Goal: Transaction & Acquisition: Purchase product/service

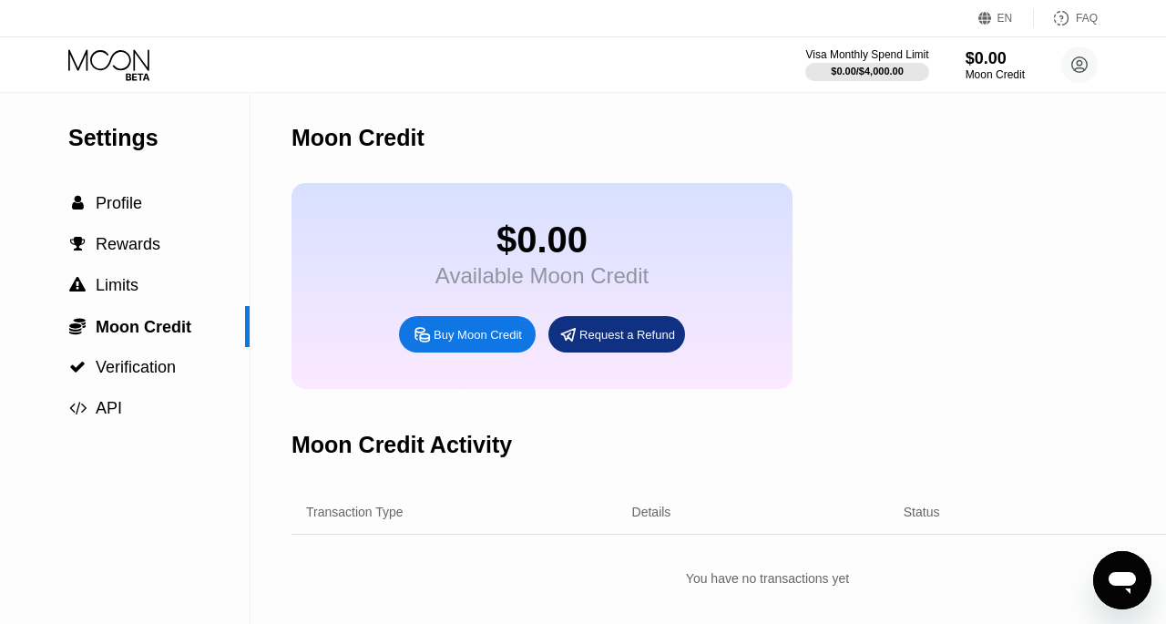
click at [910, 297] on div "$0.00 Available Moon Credit Buy Moon Credit Request a Refund" at bounding box center [767, 286] width 952 height 206
click at [127, 56] on icon at bounding box center [110, 65] width 85 height 32
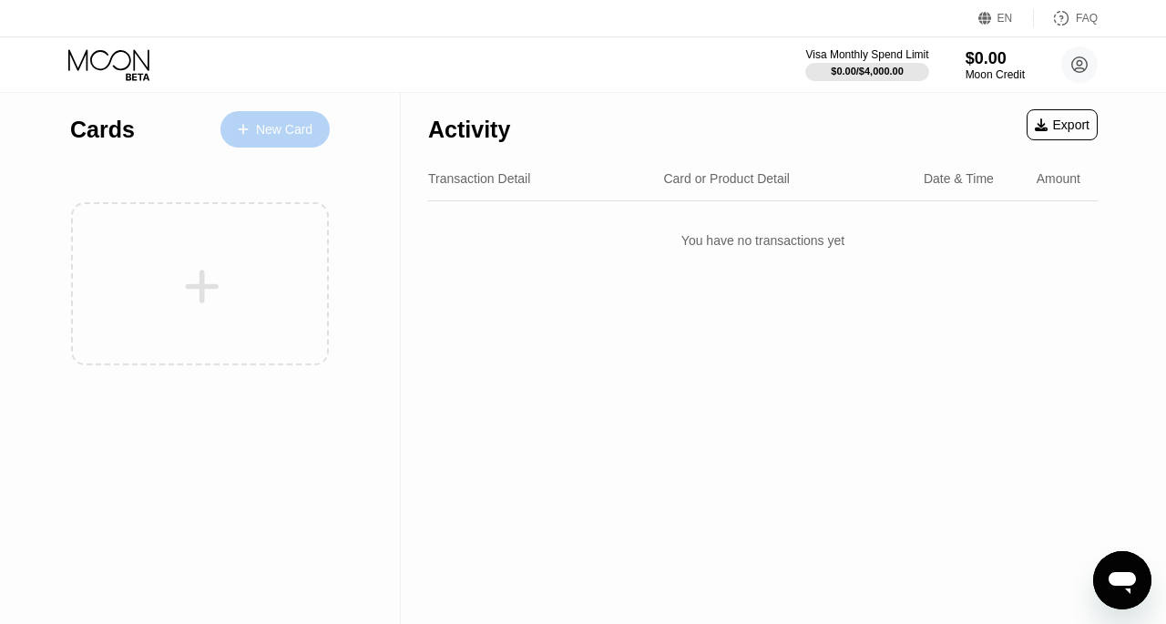
click at [266, 122] on div "New Card" at bounding box center [284, 129] width 56 height 15
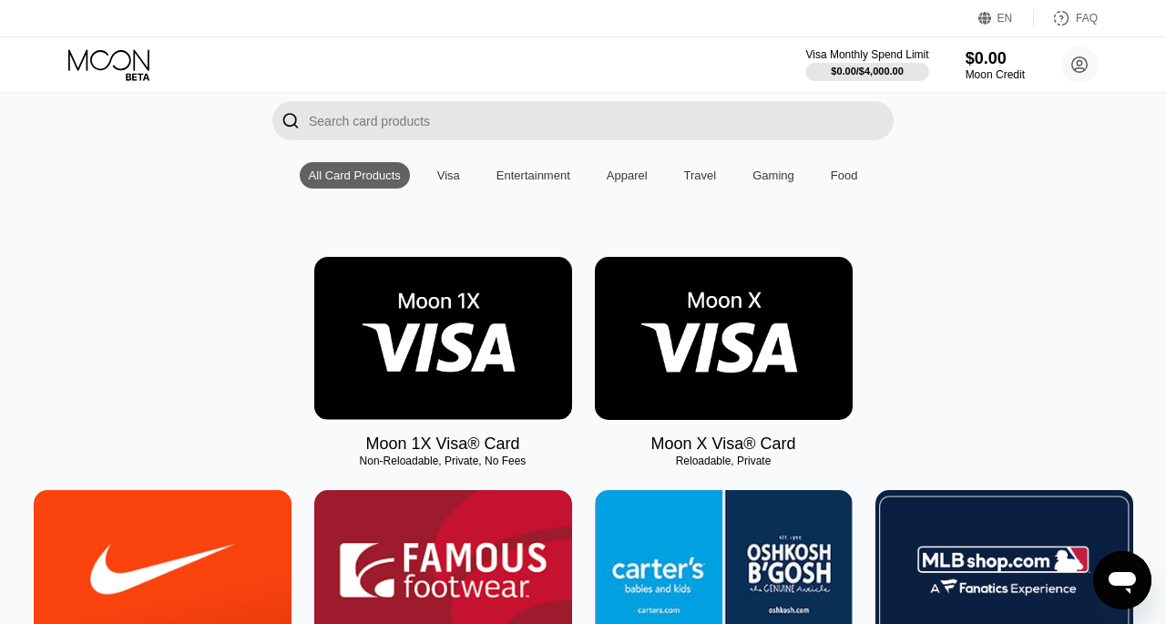
scroll to position [124, 0]
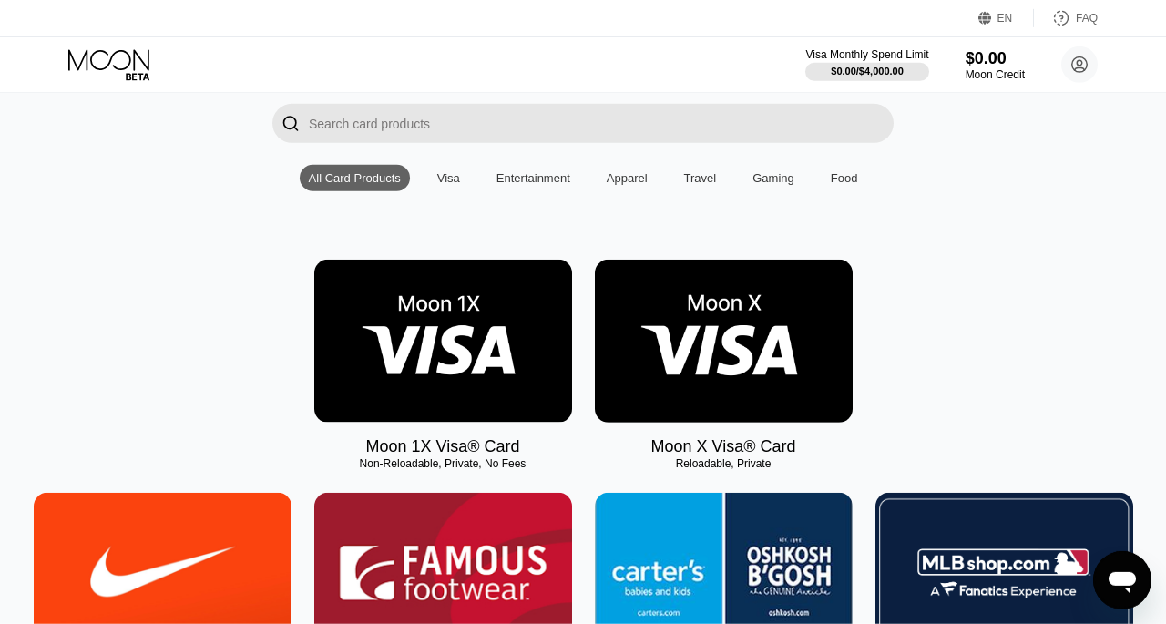
scroll to position [124, 0]
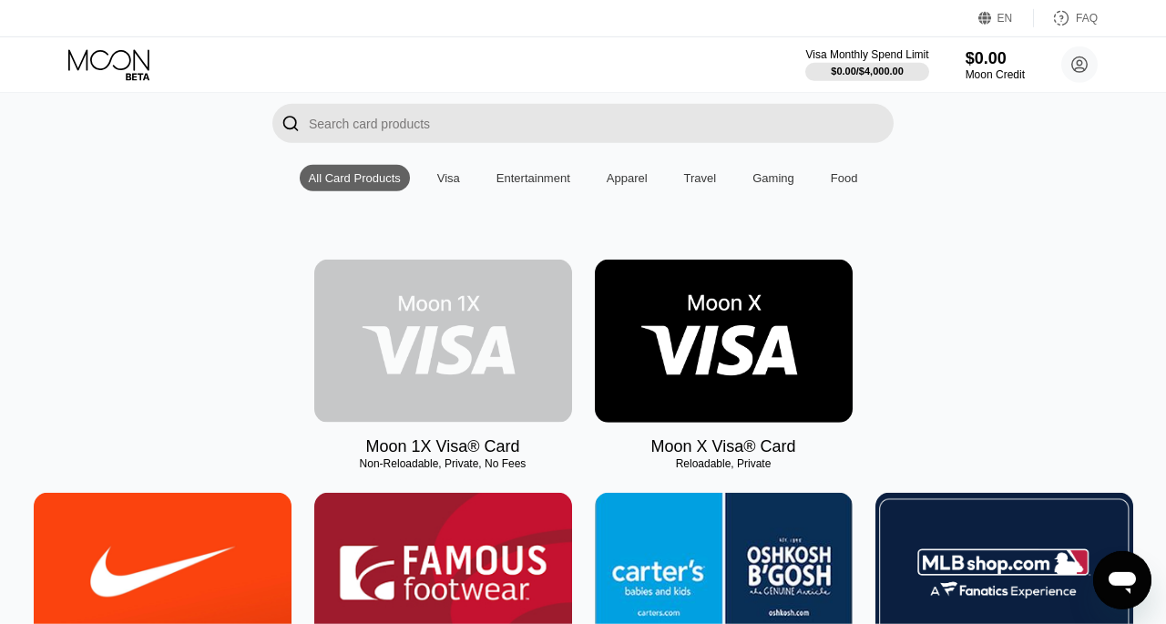
click at [433, 342] on img at bounding box center [443, 341] width 258 height 163
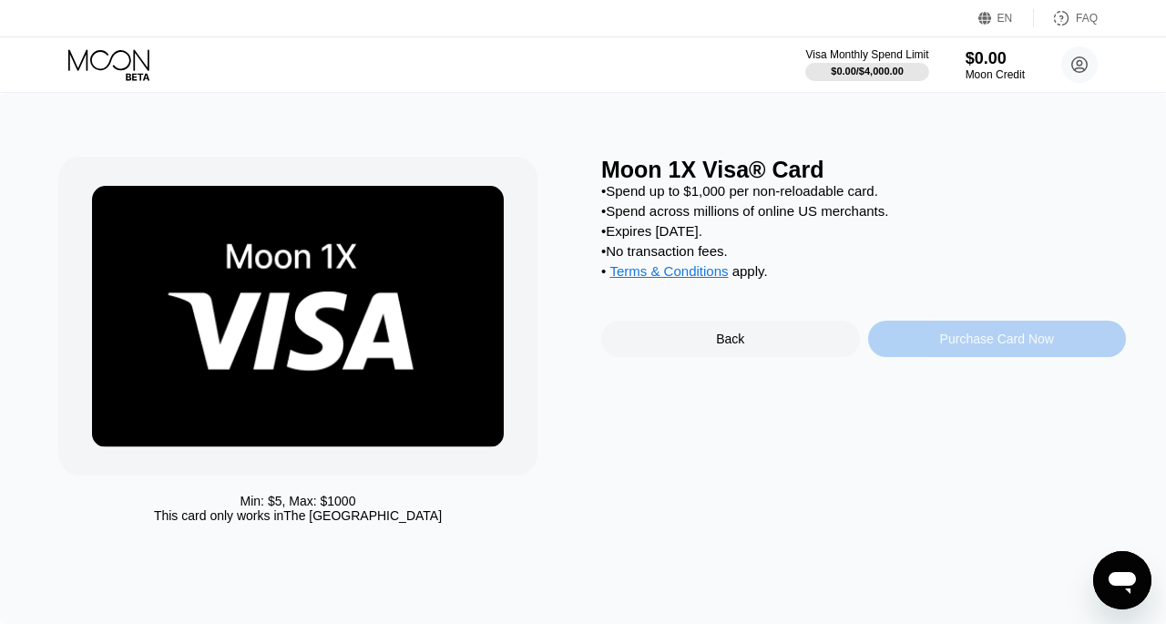
click at [991, 346] on div "Purchase Card Now" at bounding box center [997, 339] width 114 height 15
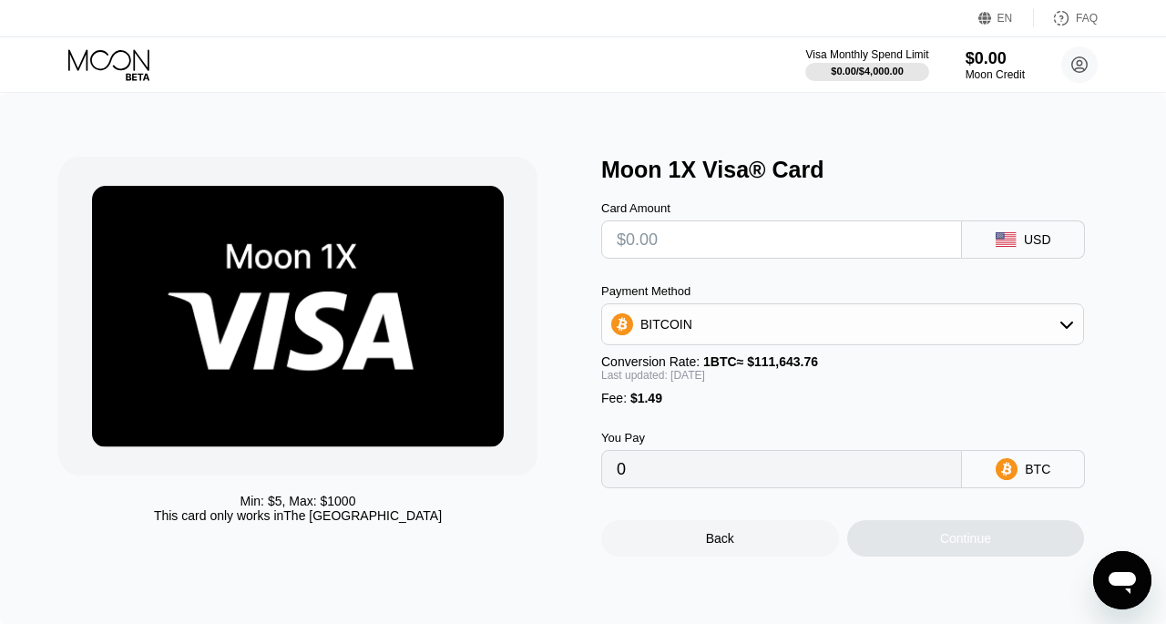
click at [747, 250] on input "text" at bounding box center [782, 239] width 330 height 36
type input "$2"
type input "0.00003112"
type input "$25"
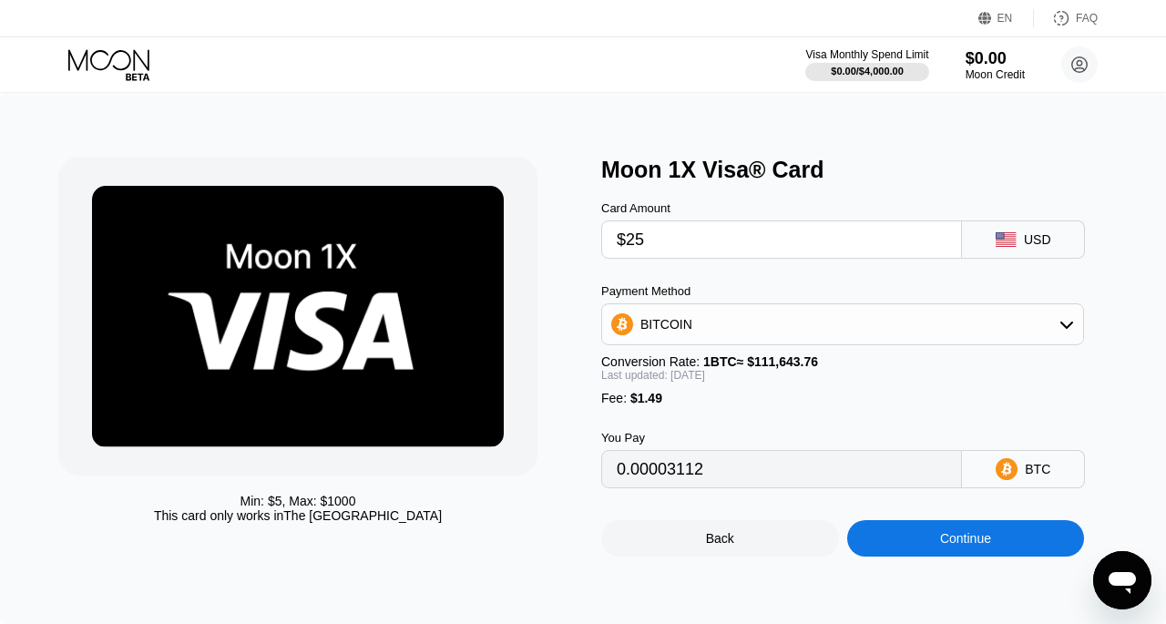
type input "0.00023617"
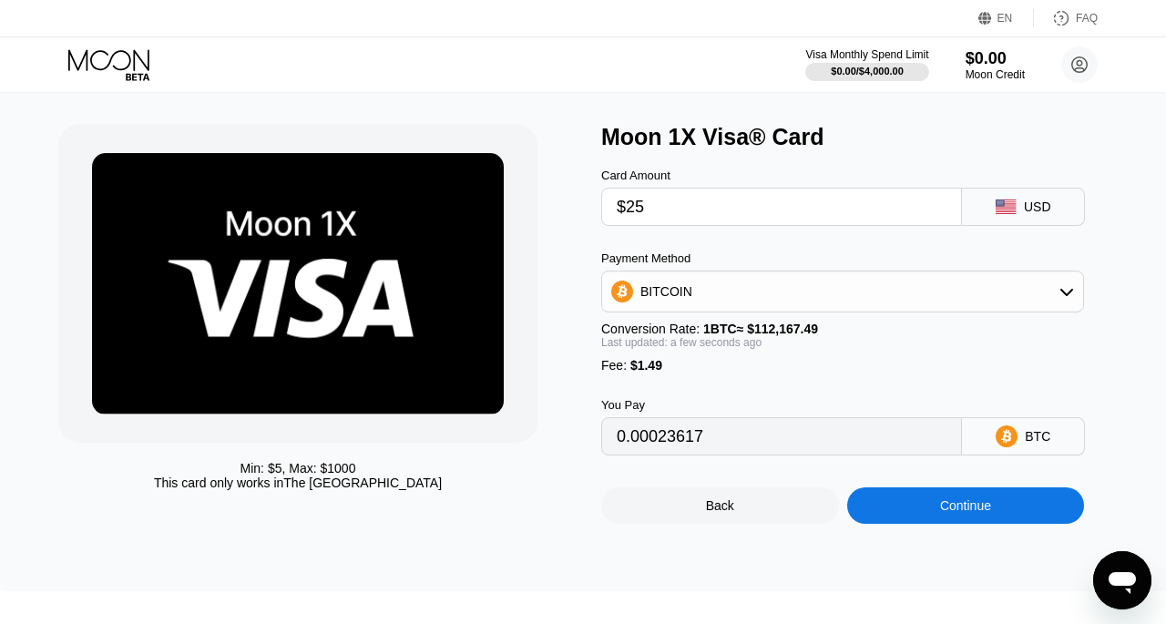
scroll to position [33, 0]
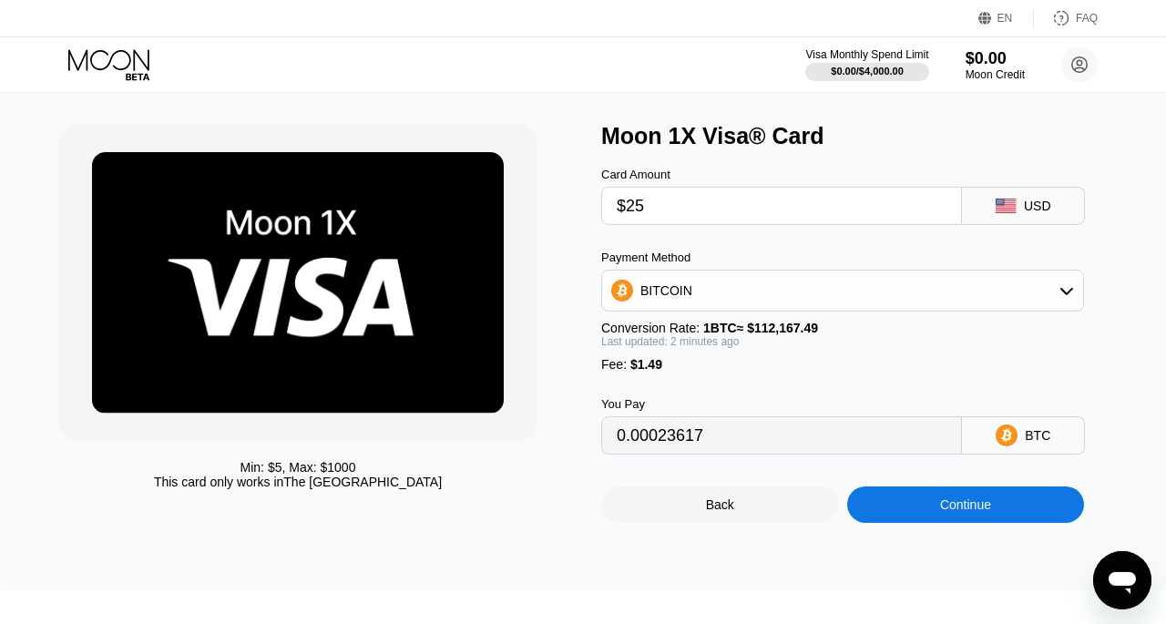
type input "$25"
click at [967, 512] on div "Continue" at bounding box center [965, 504] width 51 height 15
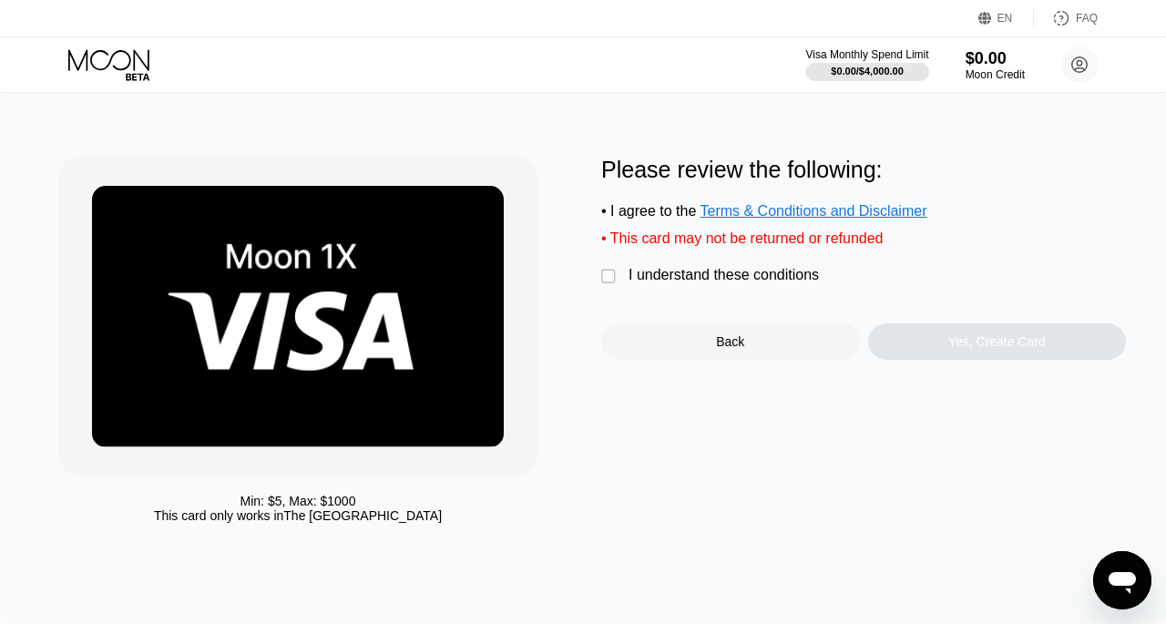
click at [608, 286] on div "" at bounding box center [610, 277] width 18 height 18
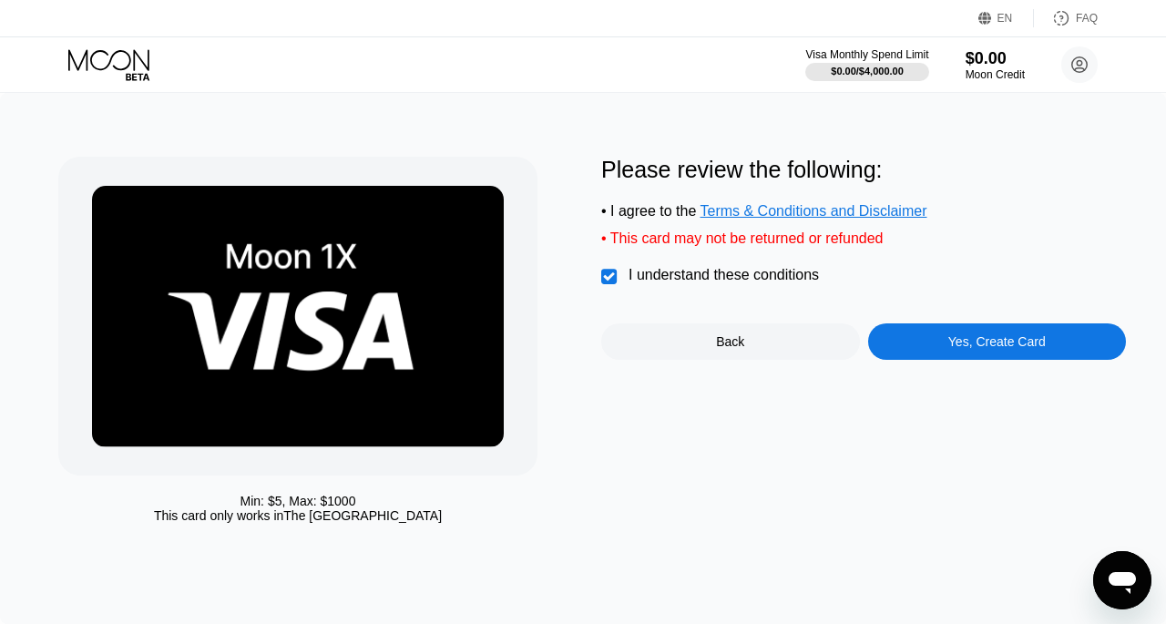
click at [989, 349] on div "Yes, Create Card" at bounding box center [996, 341] width 97 height 15
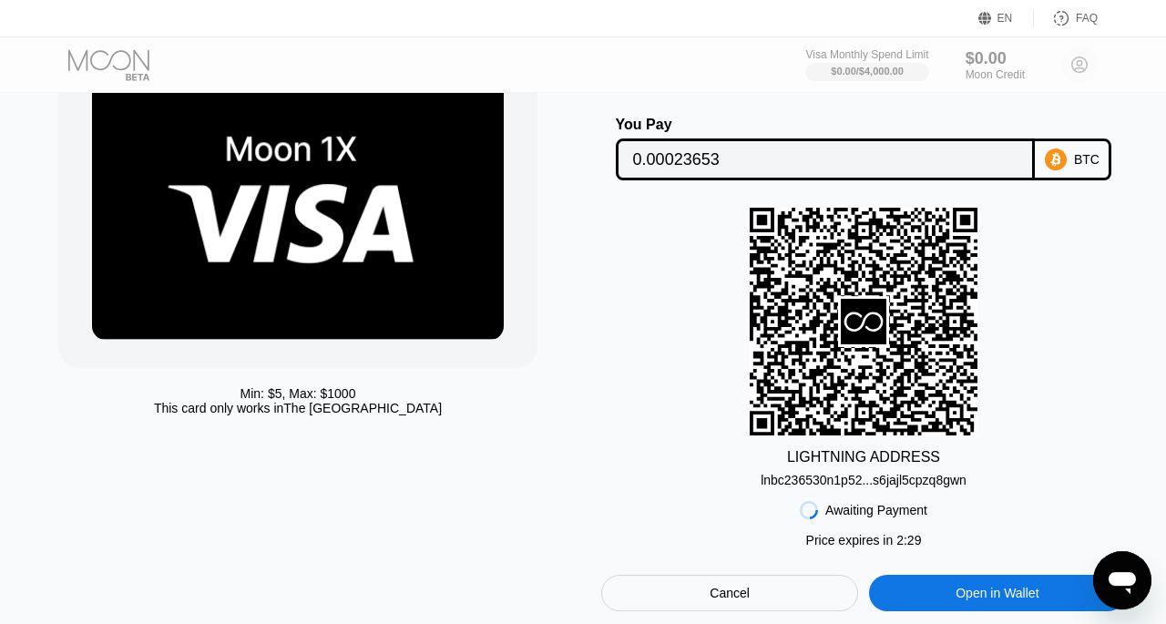
scroll to position [107, 0]
click at [726, 601] on div "Cancel" at bounding box center [730, 593] width 40 height 16
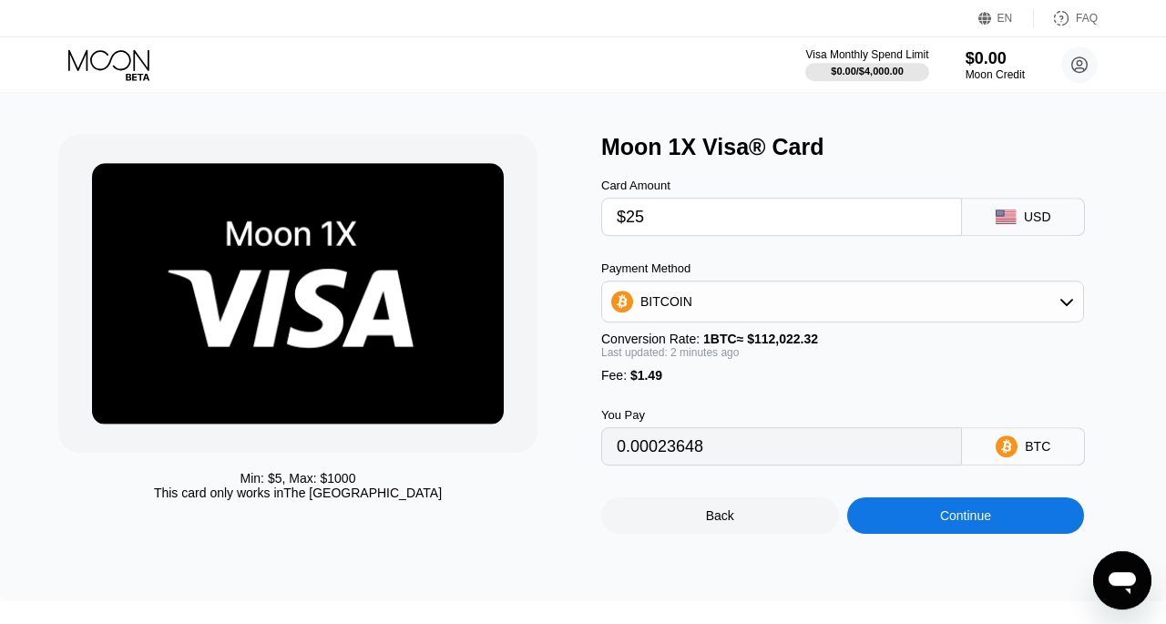
scroll to position [20, 0]
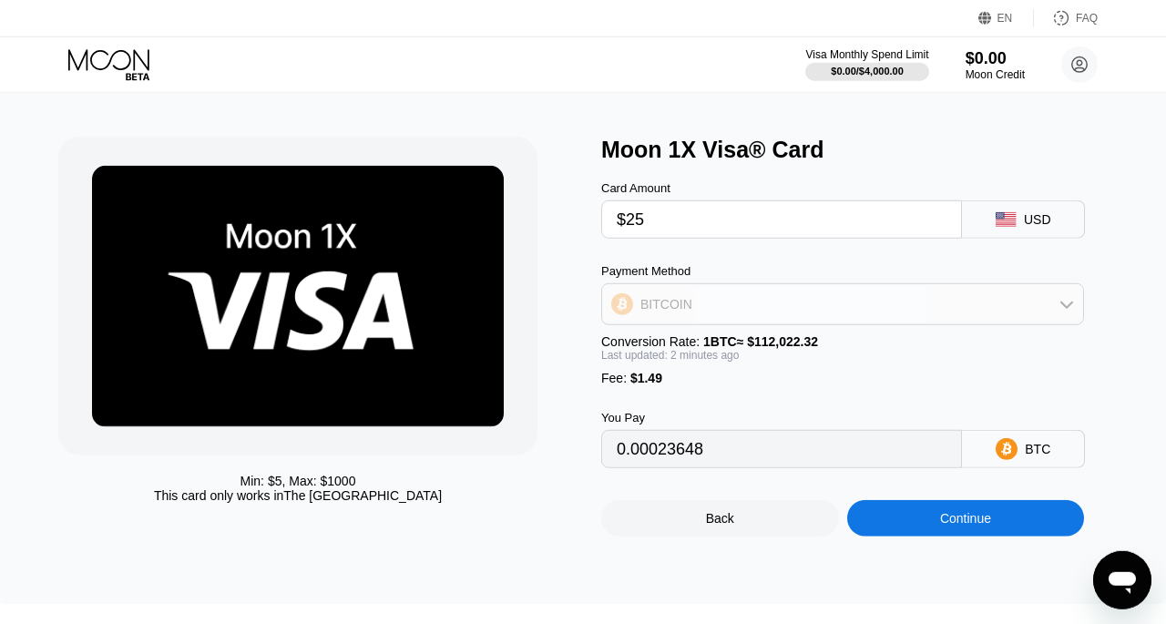
click at [1066, 311] on icon at bounding box center [1066, 304] width 15 height 15
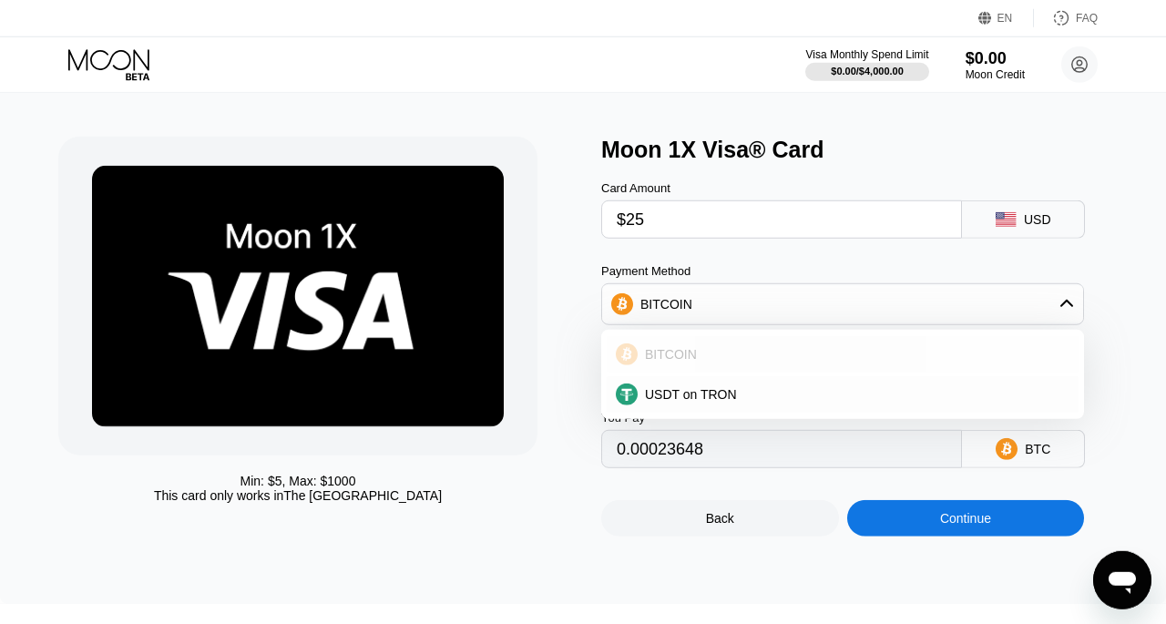
click at [674, 362] on span "BITCOIN" at bounding box center [671, 354] width 52 height 15
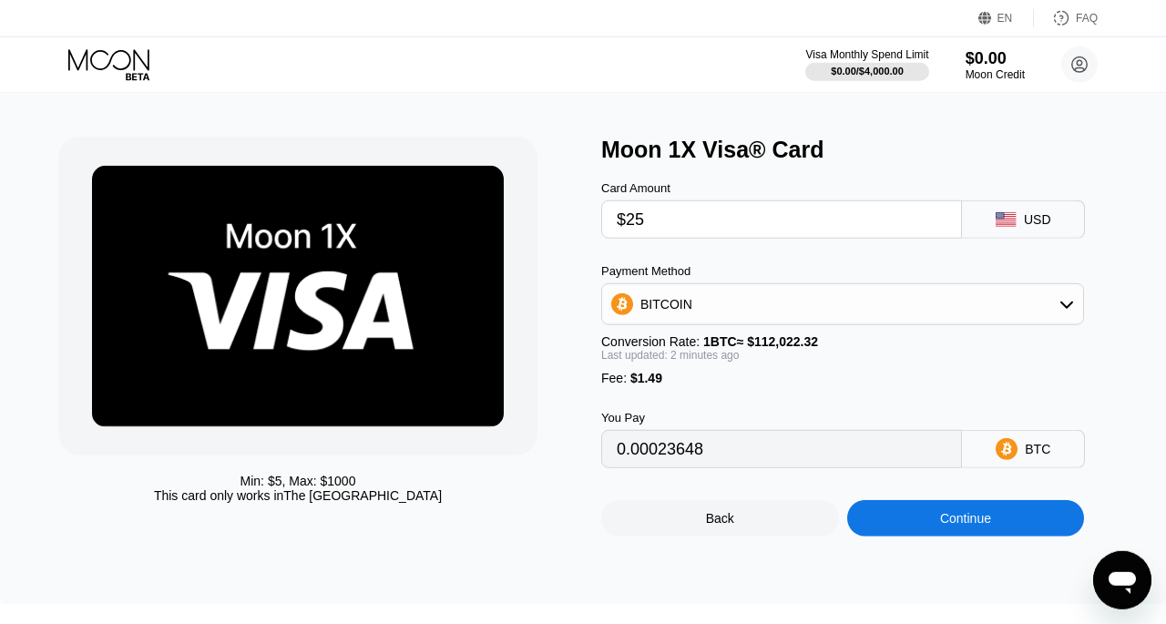
click at [975, 526] on div "Continue" at bounding box center [965, 518] width 51 height 15
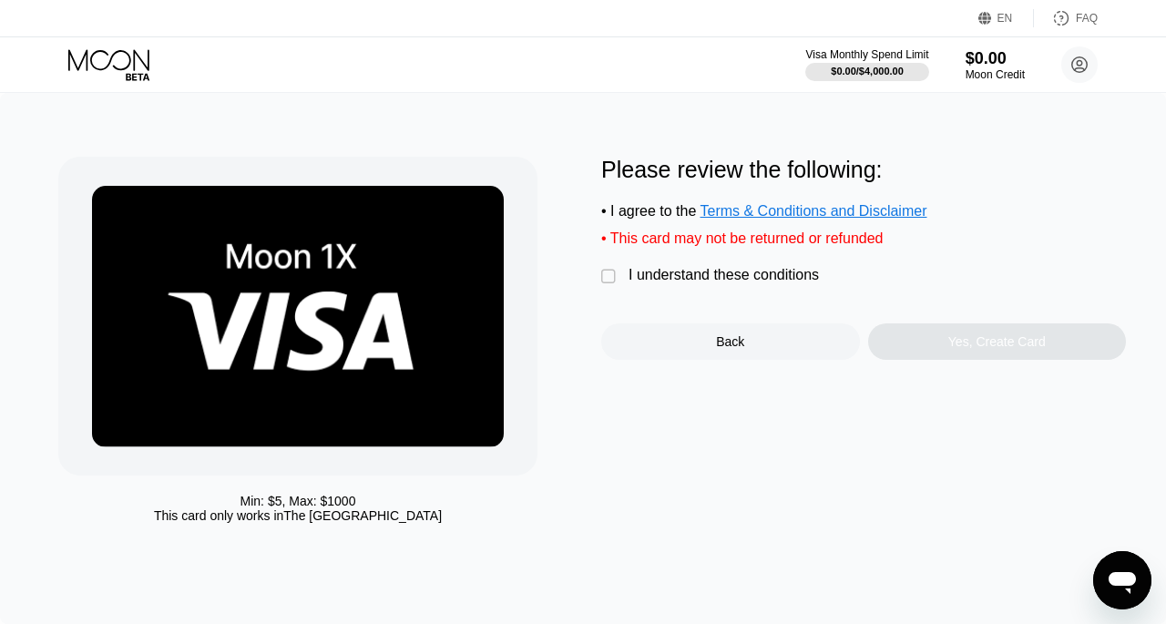
click at [610, 286] on div "" at bounding box center [610, 277] width 18 height 18
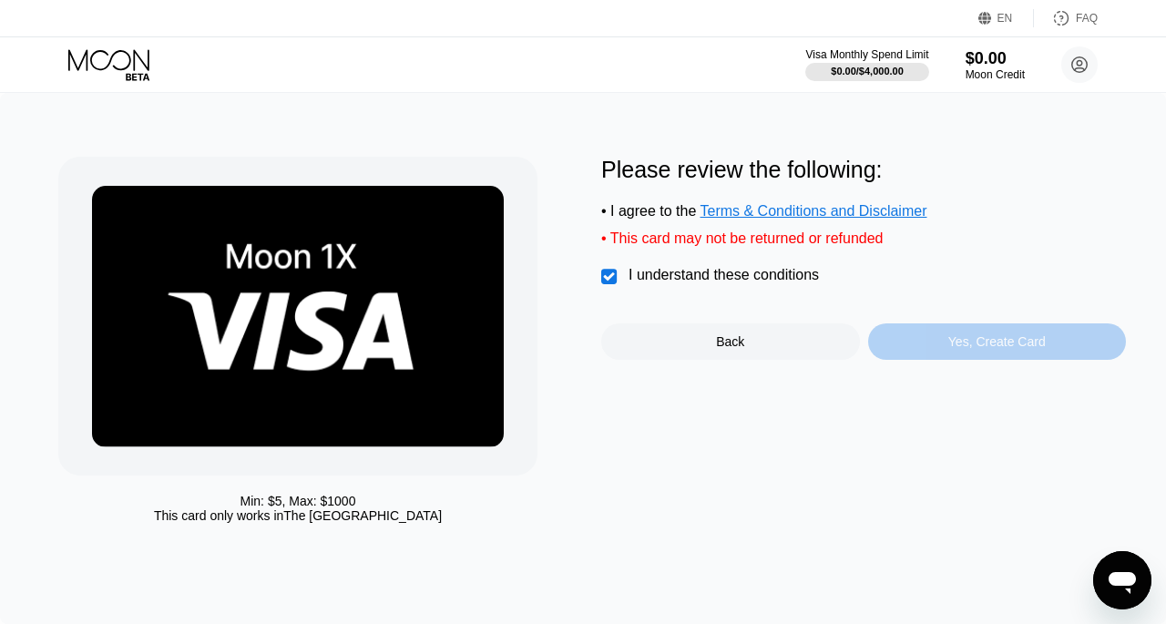
click at [996, 349] on div "Yes, Create Card" at bounding box center [996, 341] width 97 height 15
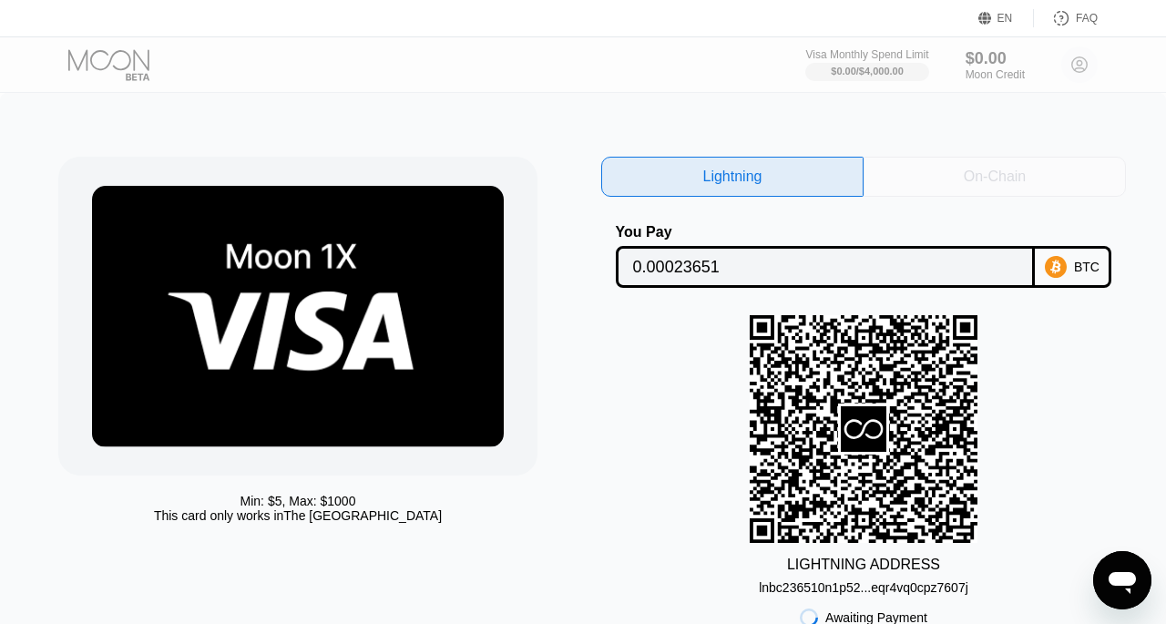
click at [974, 177] on div "On-Chain" at bounding box center [995, 177] width 62 height 18
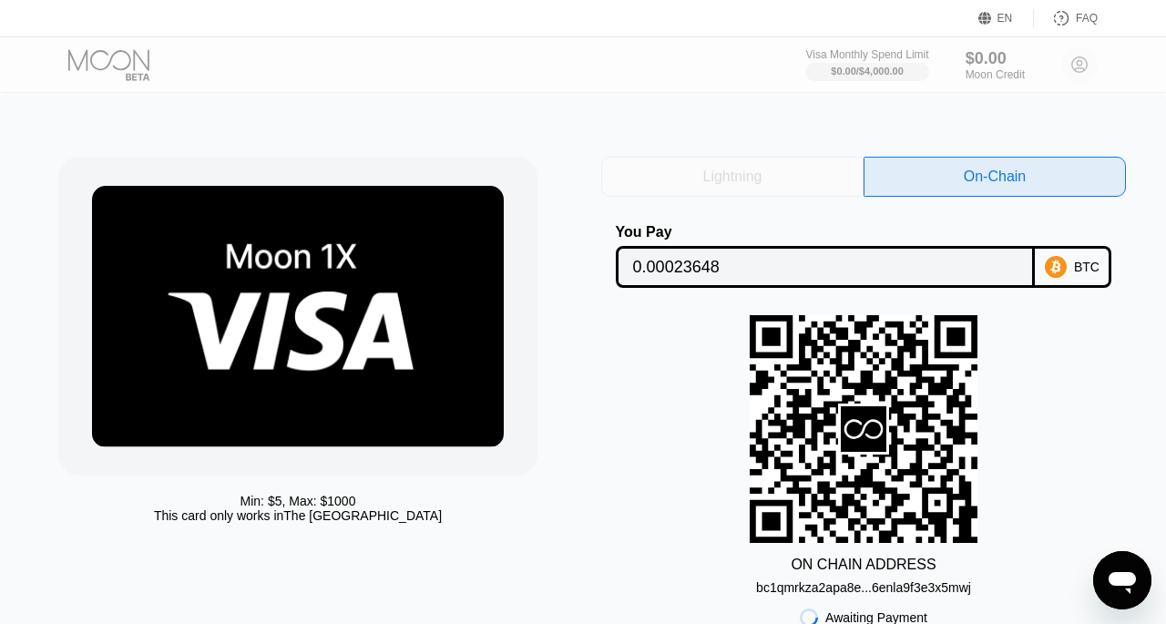
click at [723, 178] on div "Lightning" at bounding box center [732, 177] width 59 height 18
type input "0.00023651"
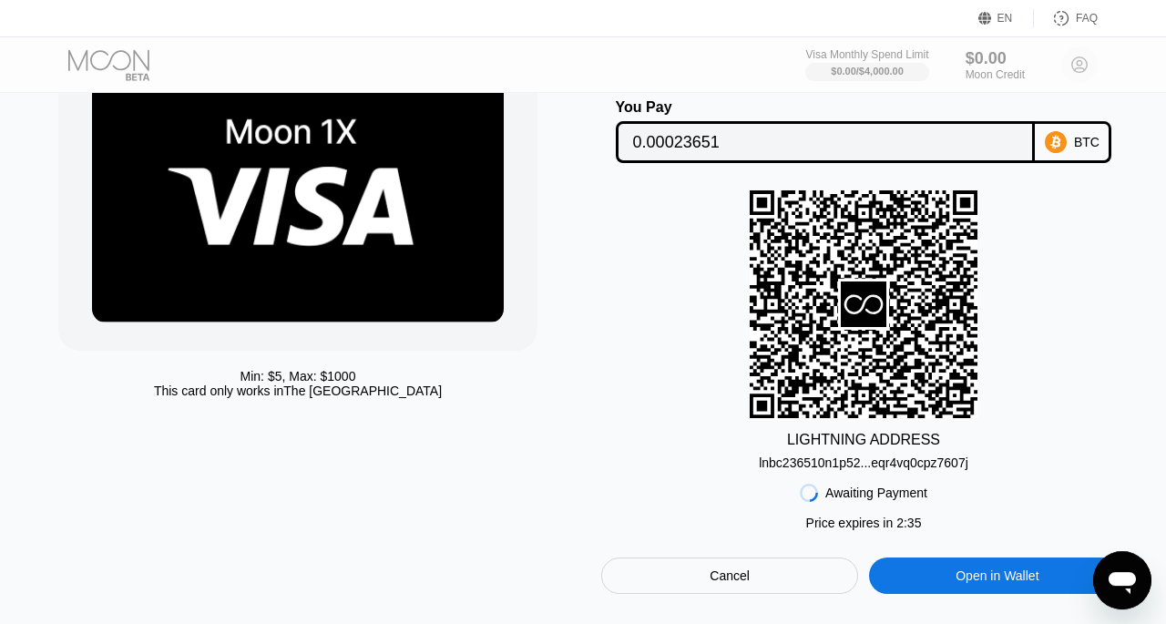
scroll to position [124, 0]
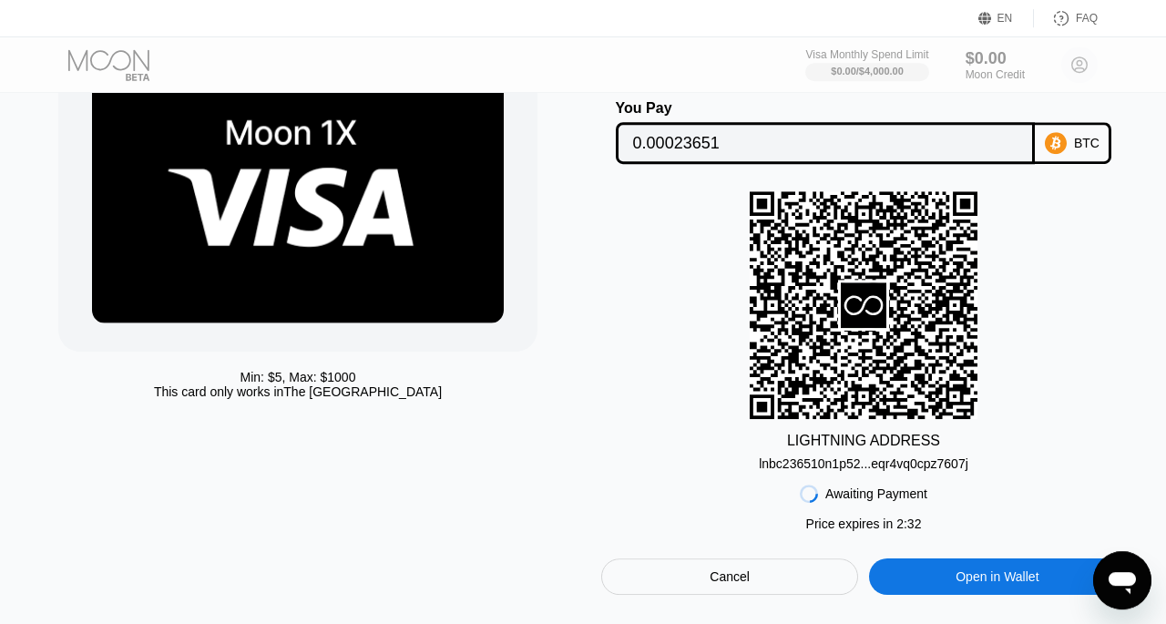
click at [104, 59] on div at bounding box center [124, 65] width 112 height 32
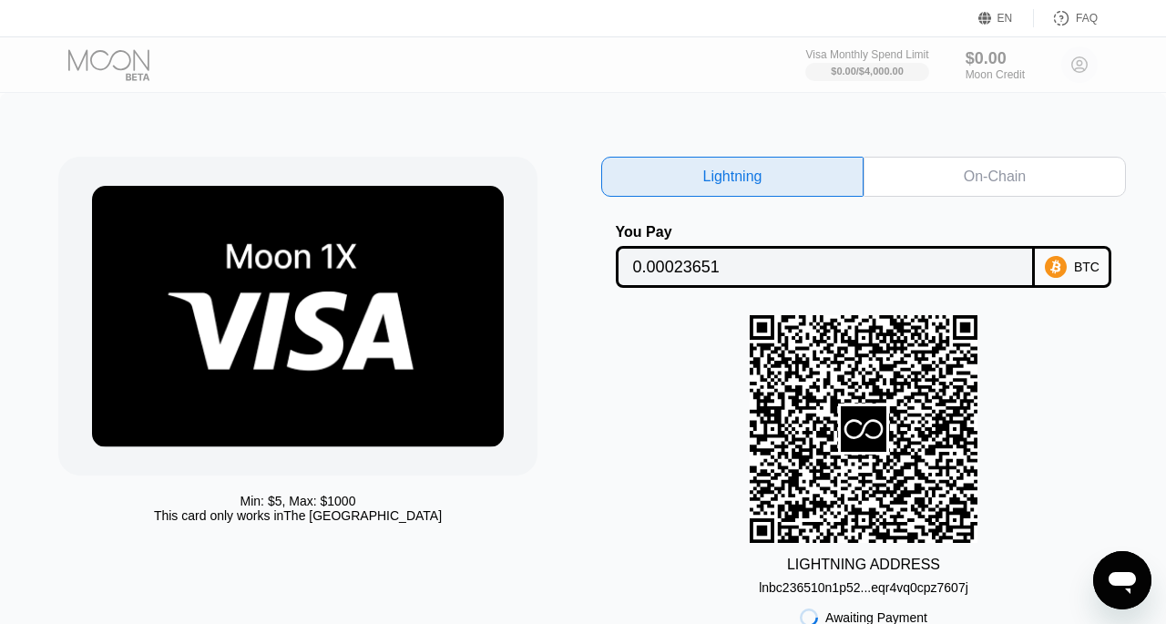
click at [135, 82] on div "Visa Monthly Spend Limit $0.00 / $4,000.00 $0.00 Moon Credit shroddck101@gmail.…" at bounding box center [583, 64] width 1166 height 55
click at [121, 56] on div at bounding box center [124, 65] width 112 height 32
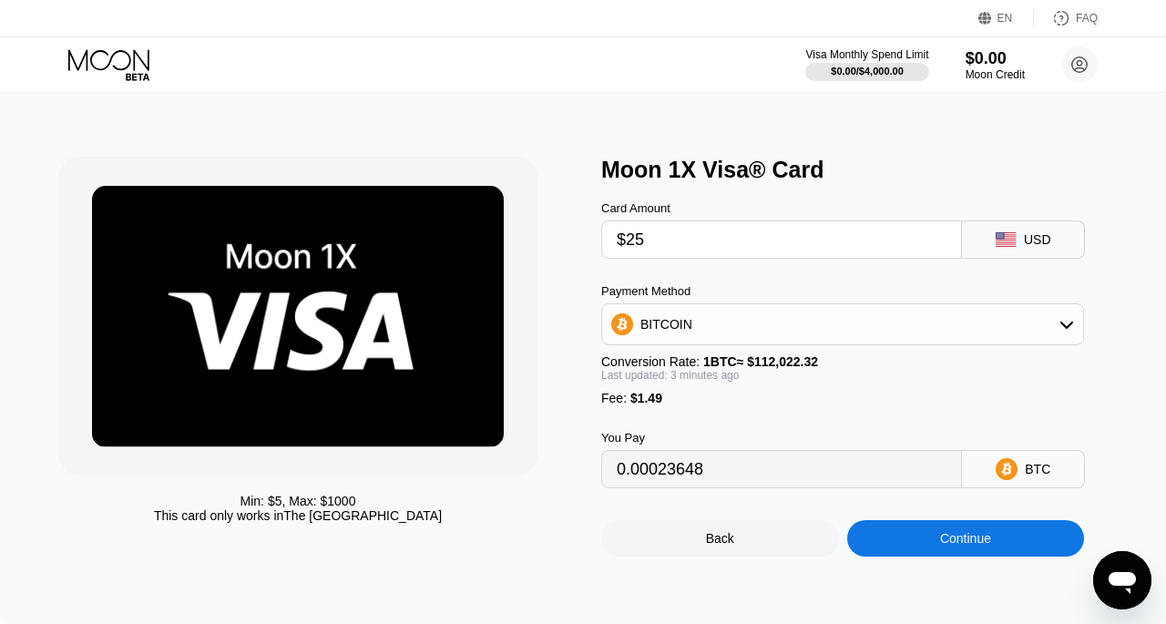
click at [109, 61] on icon at bounding box center [110, 65] width 85 height 32
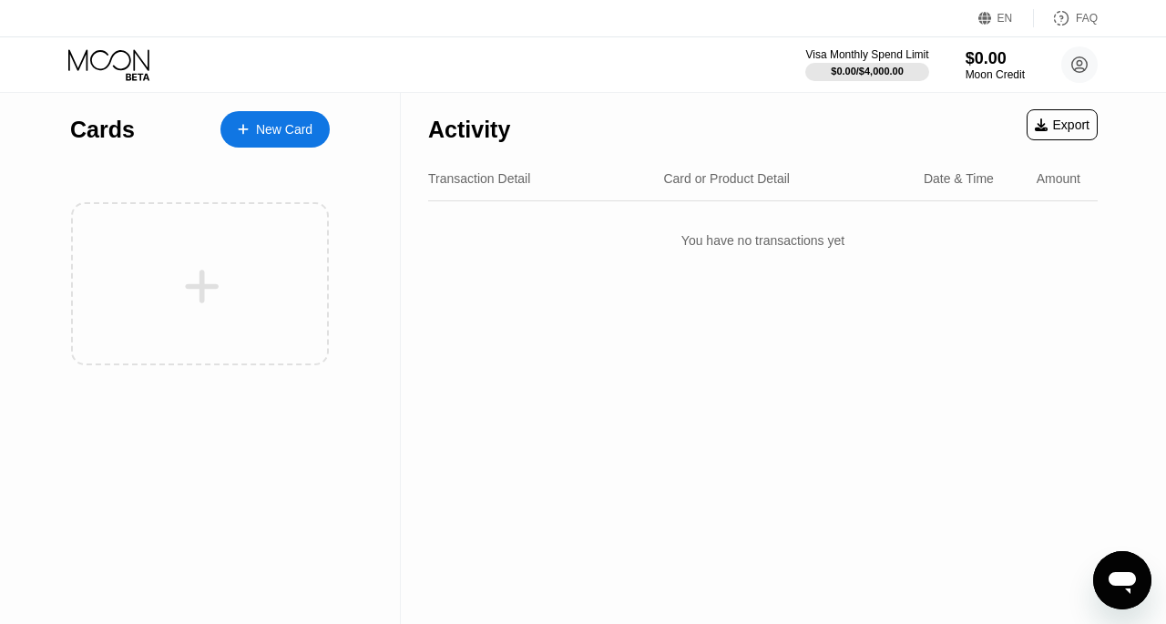
click at [277, 134] on div "New Card" at bounding box center [284, 129] width 56 height 15
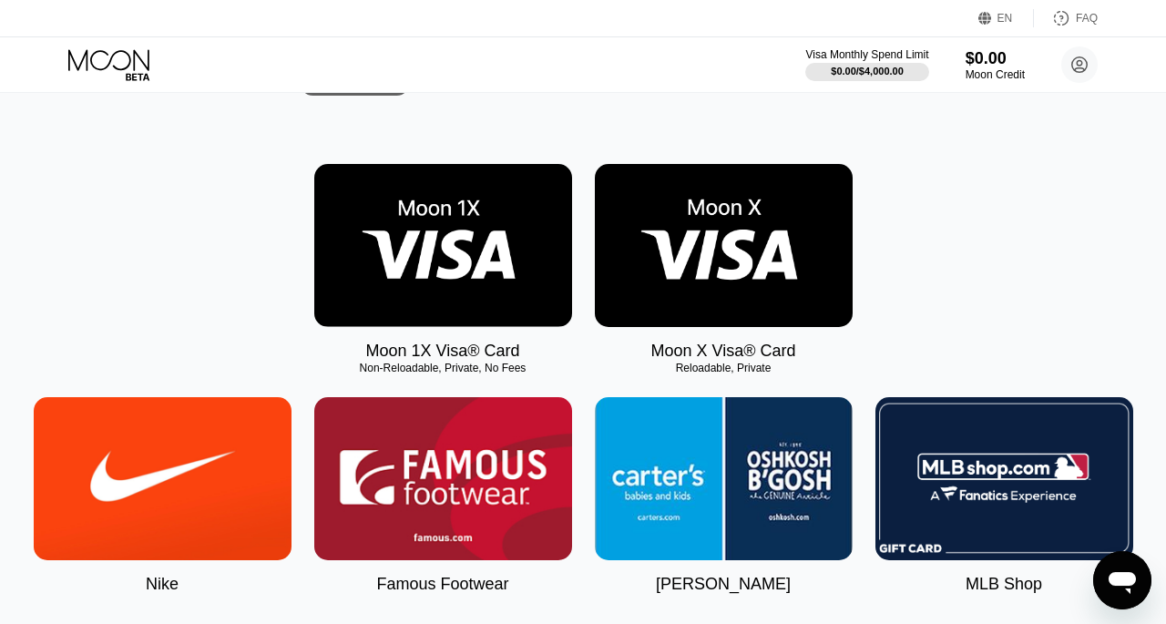
scroll to position [218, 0]
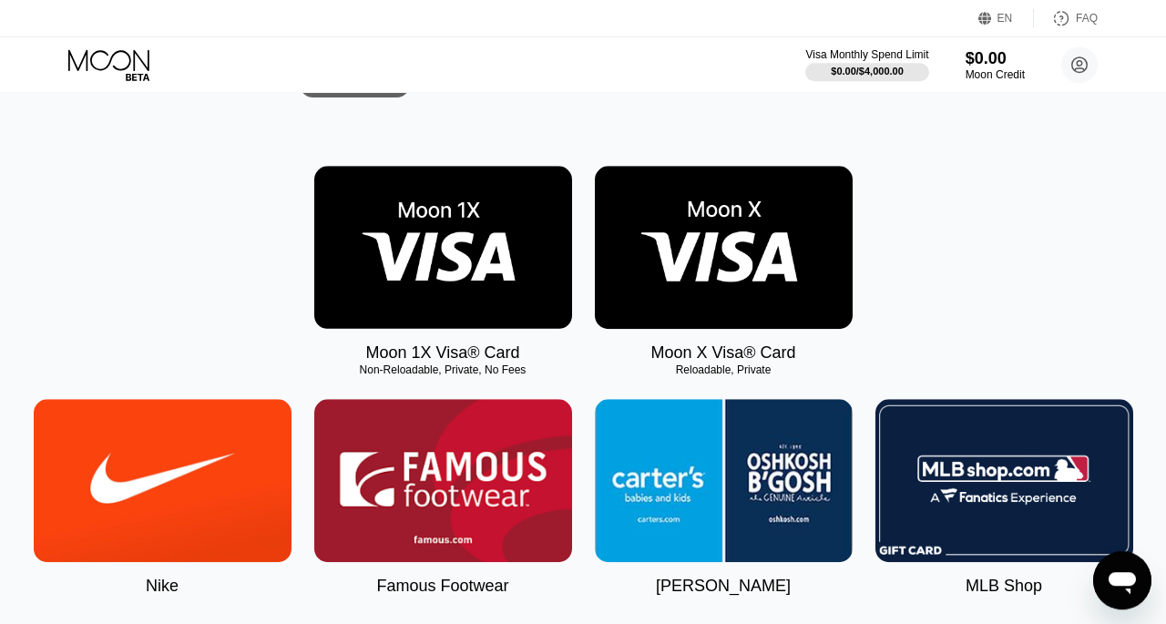
click at [434, 260] on img at bounding box center [443, 247] width 258 height 163
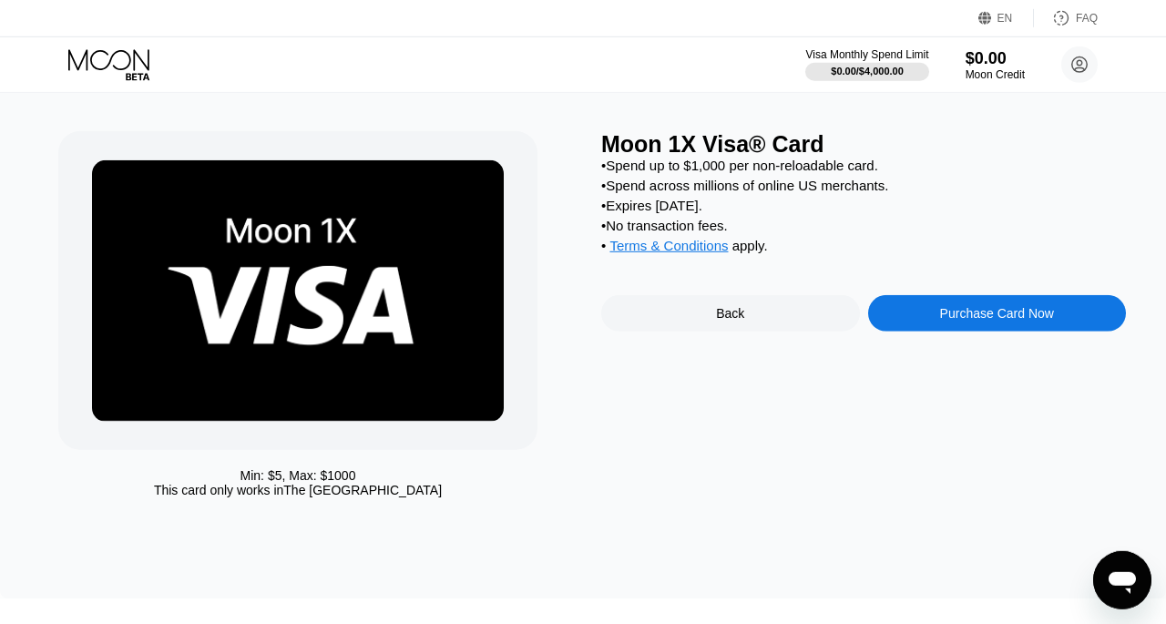
scroll to position [26, 0]
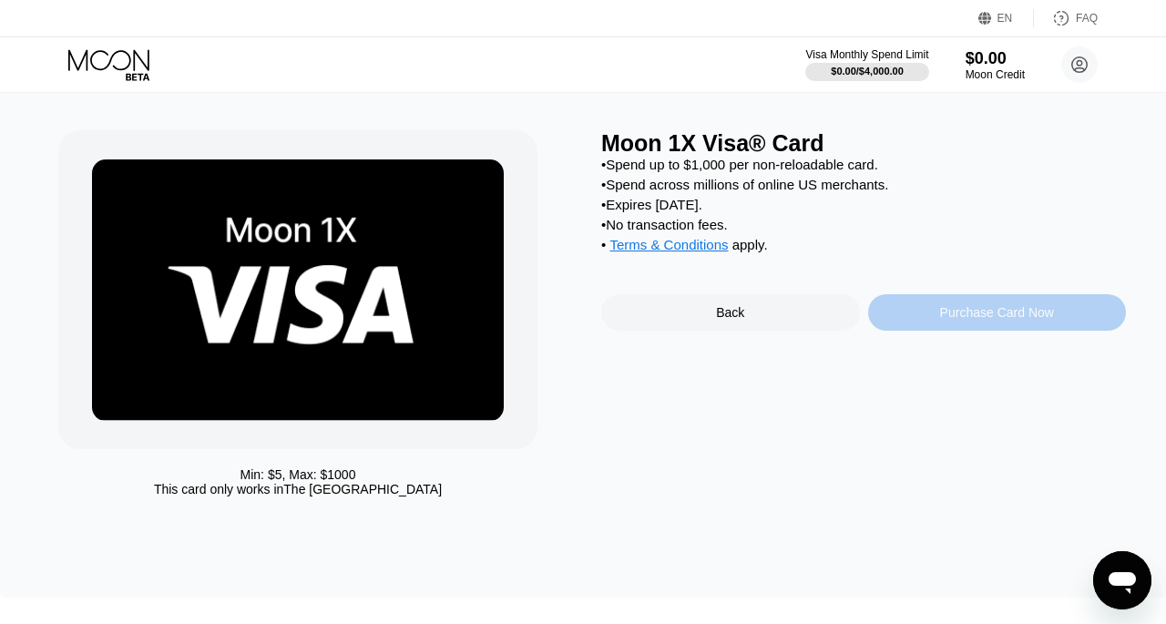
click at [909, 318] on div "Purchase Card Now" at bounding box center [997, 312] width 259 height 36
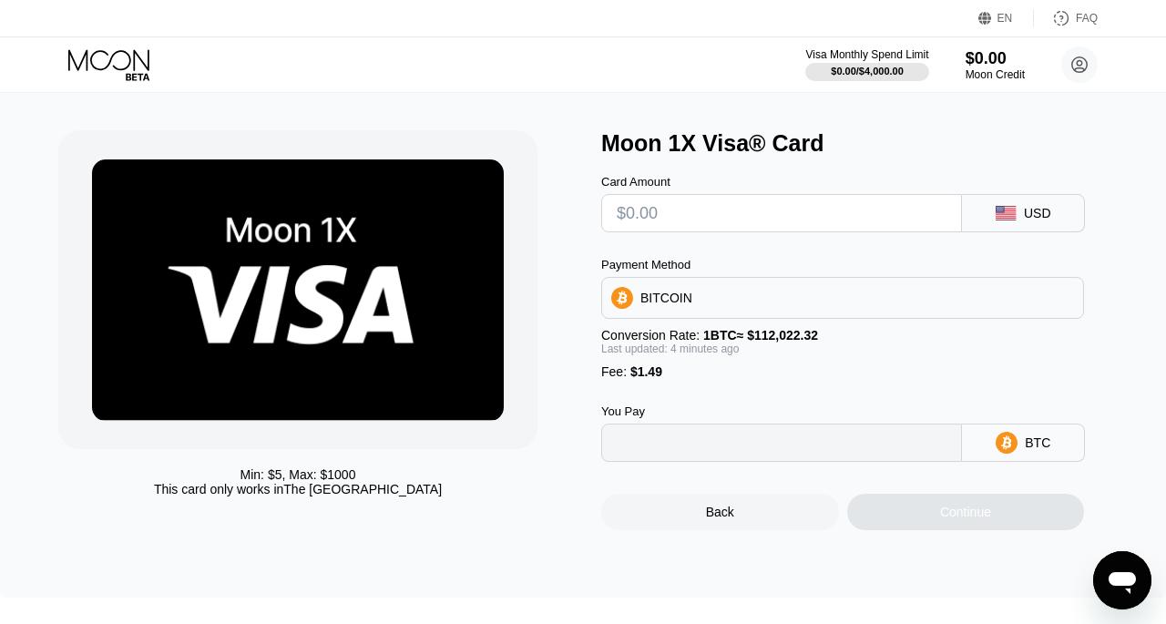
type input "0"
click at [683, 214] on input "text" at bounding box center [782, 213] width 330 height 36
type input "$2"
type input "0.00003113"
type input "$25"
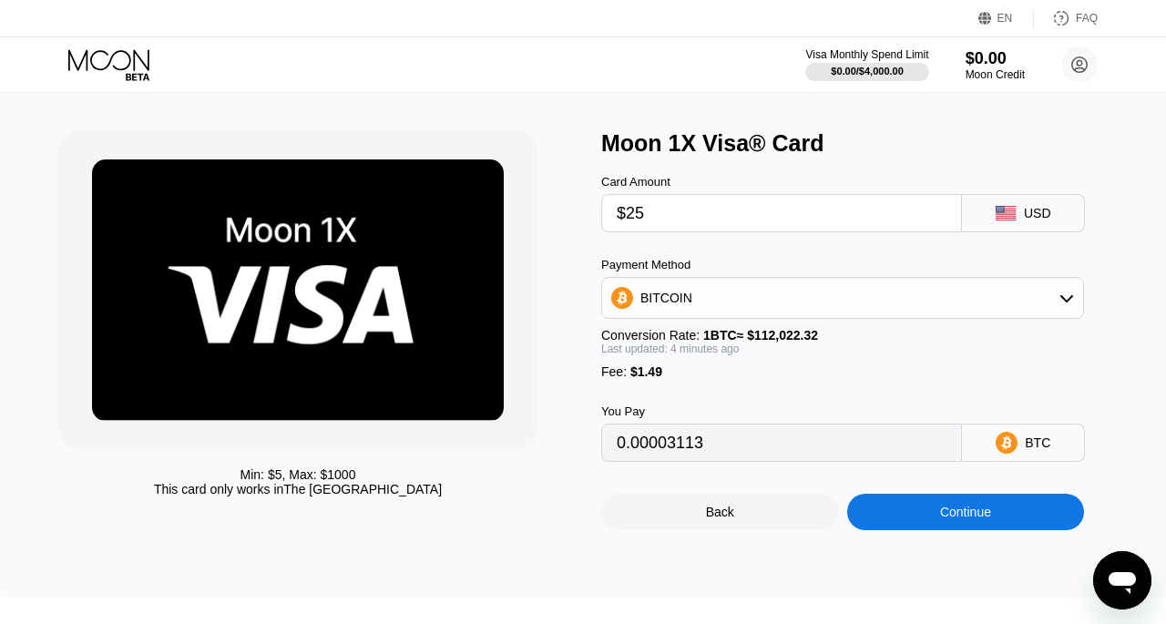
type input "0.00023626"
type input "$25"
click at [897, 526] on div "Continue" at bounding box center [966, 512] width 238 height 36
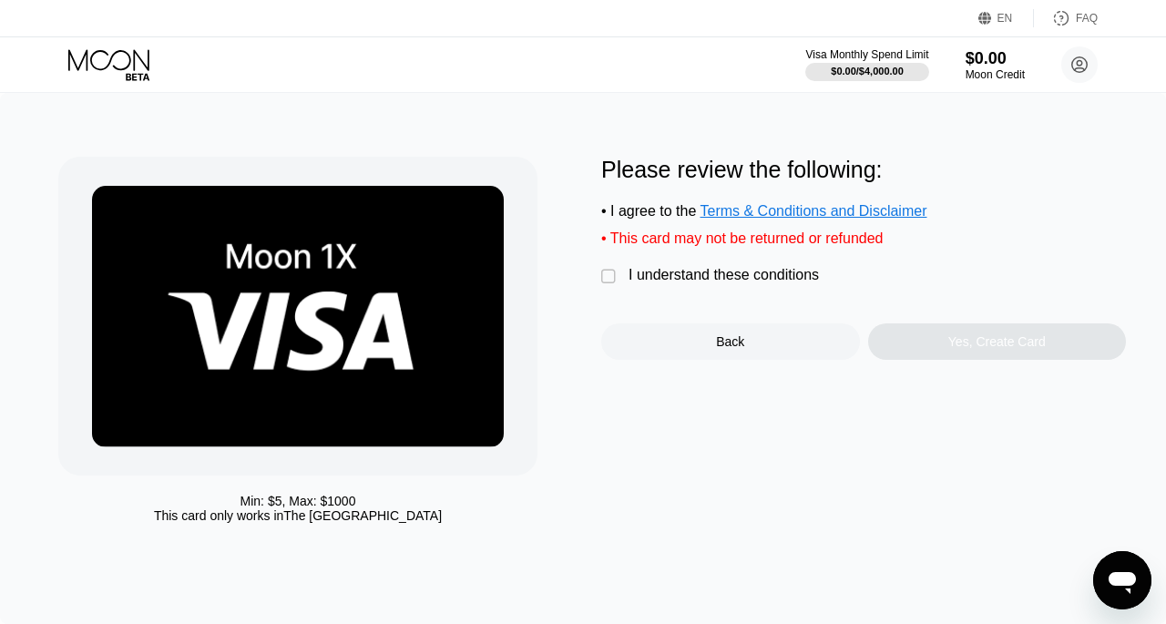
click at [609, 285] on div "" at bounding box center [610, 277] width 18 height 18
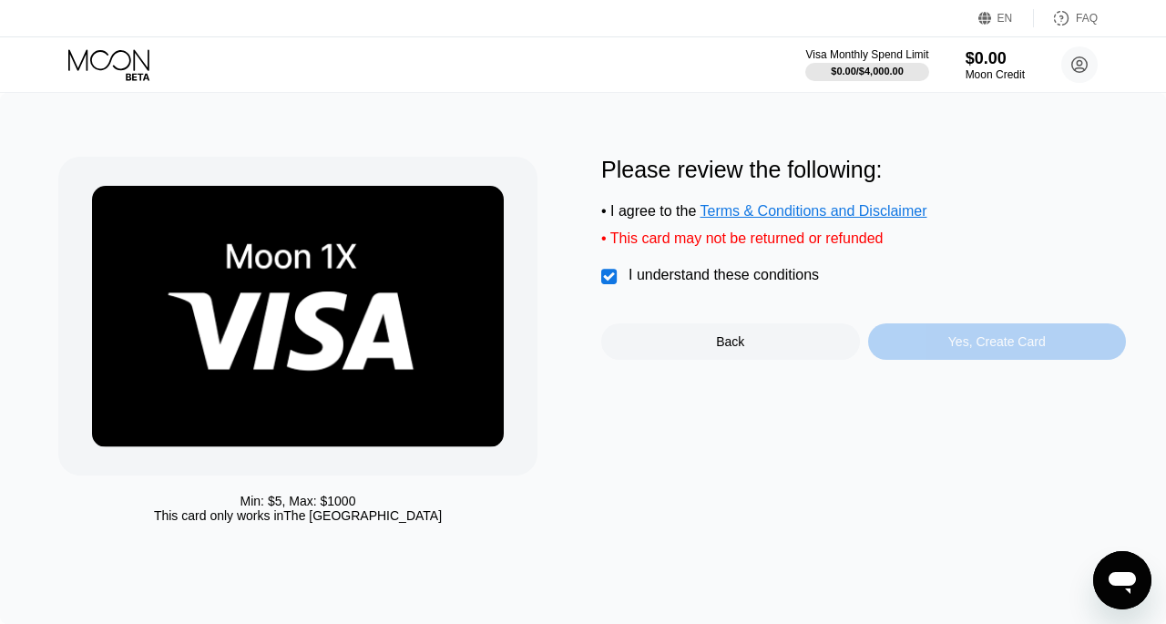
click at [950, 358] on div "Yes, Create Card" at bounding box center [997, 341] width 259 height 36
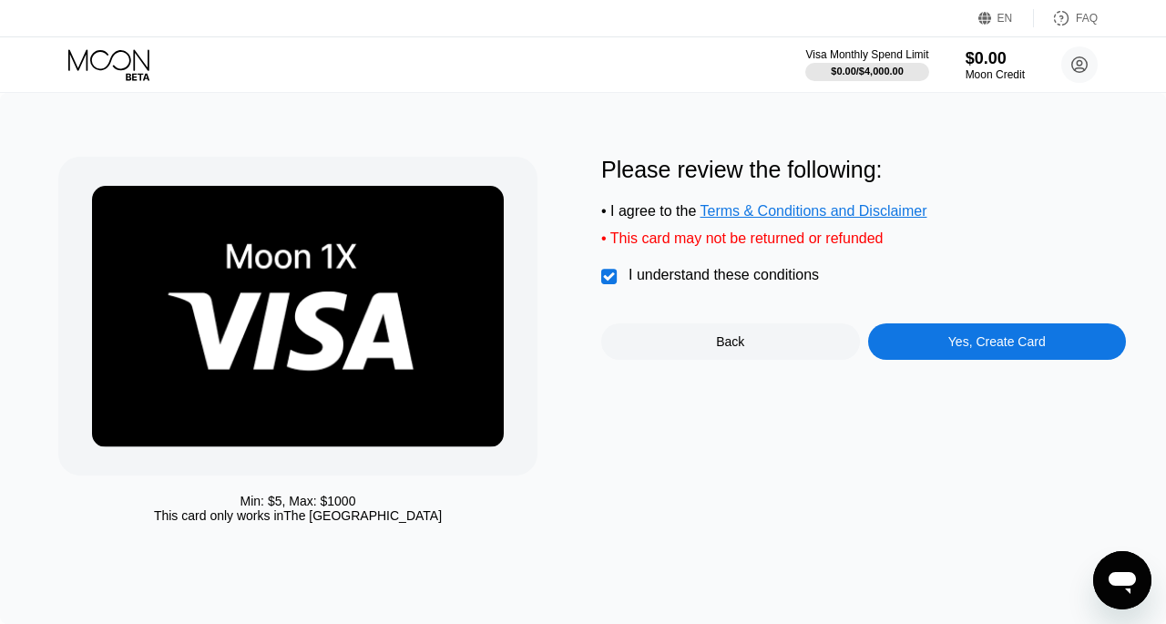
click at [110, 57] on icon at bounding box center [110, 65] width 85 height 32
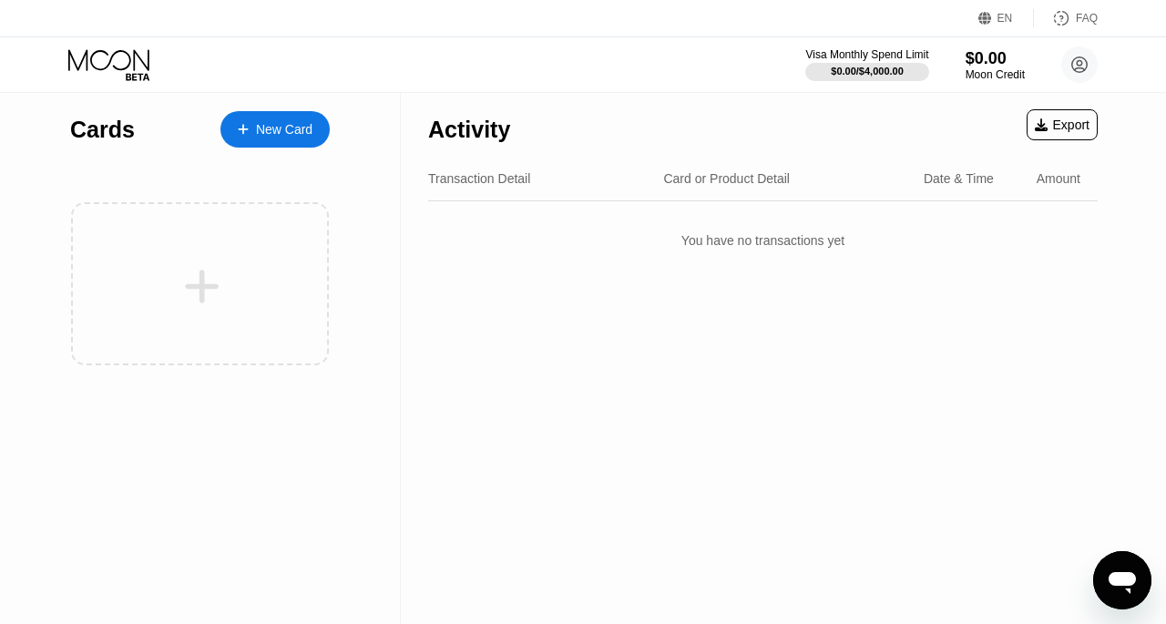
click at [283, 130] on div "New Card" at bounding box center [284, 129] width 56 height 15
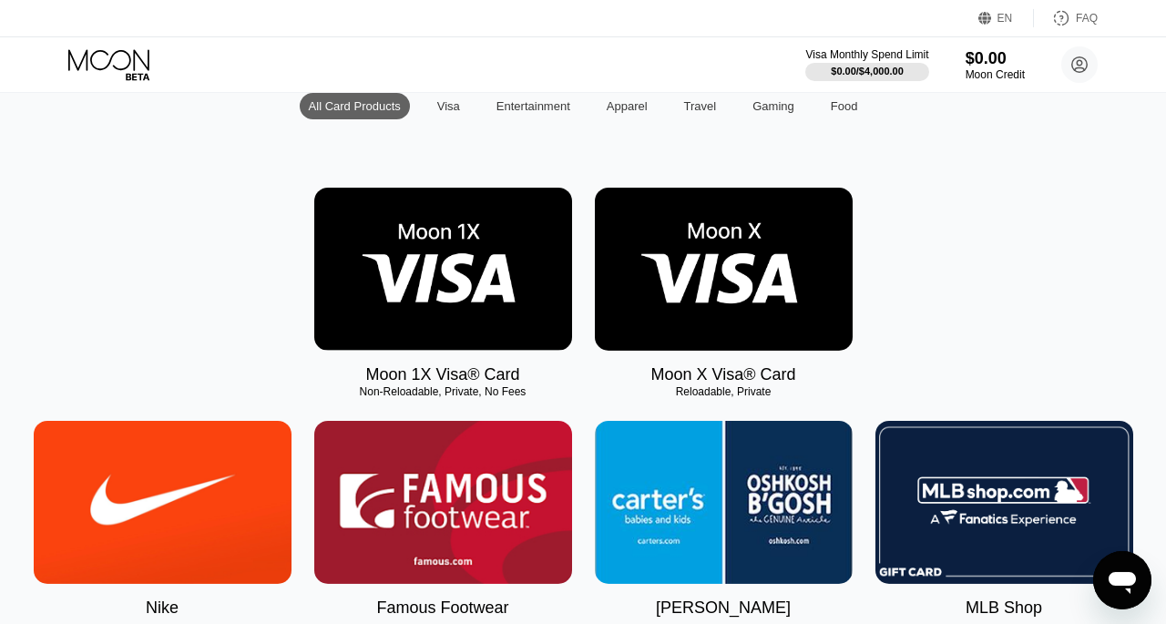
scroll to position [194, 0]
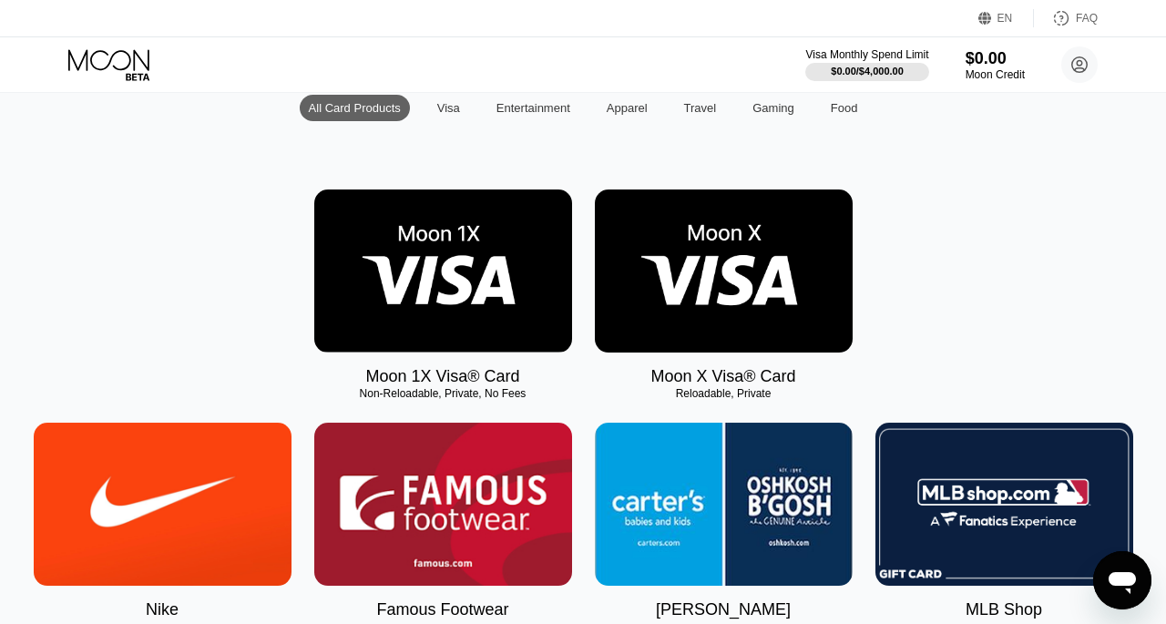
click at [444, 260] on img at bounding box center [443, 270] width 258 height 163
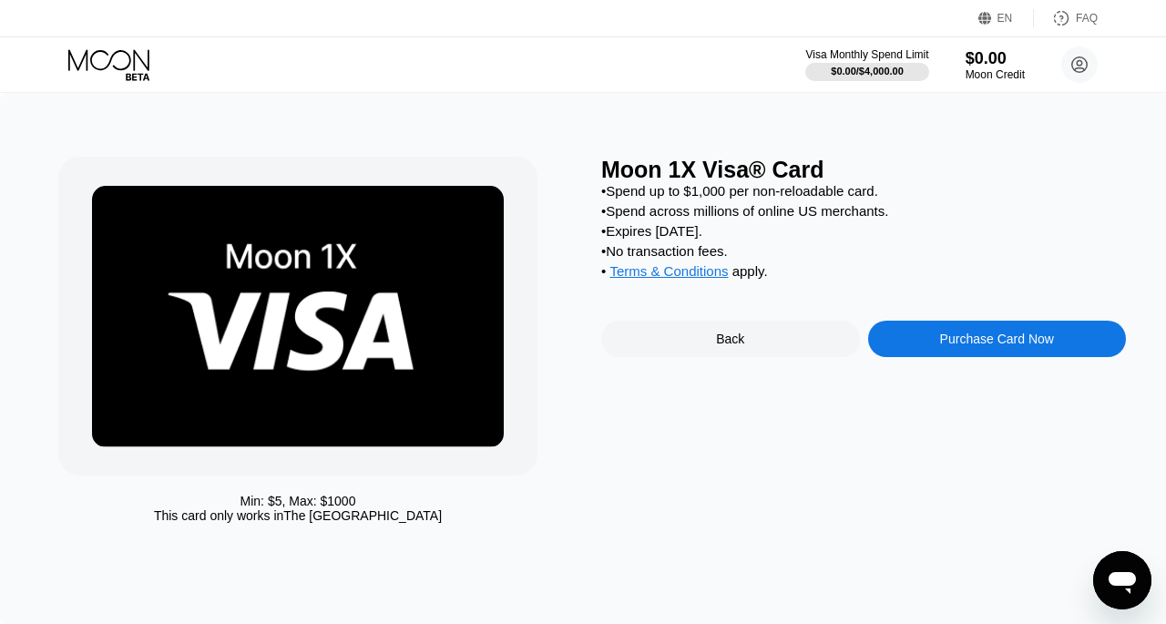
scroll to position [3, 0]
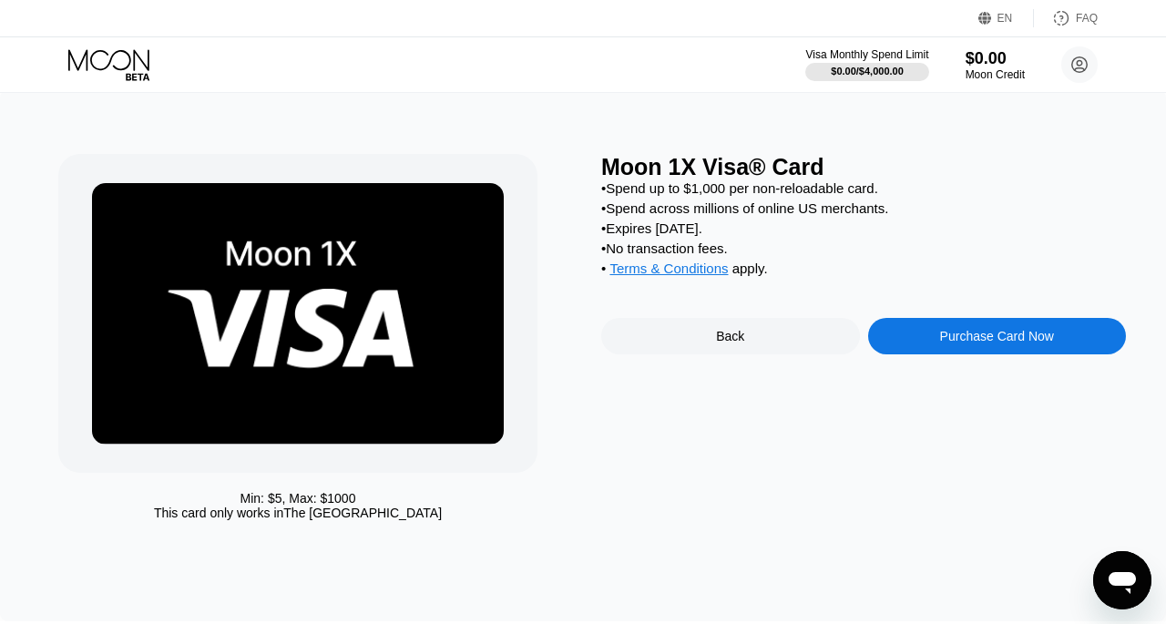
click at [996, 343] on div "Purchase Card Now" at bounding box center [997, 336] width 114 height 15
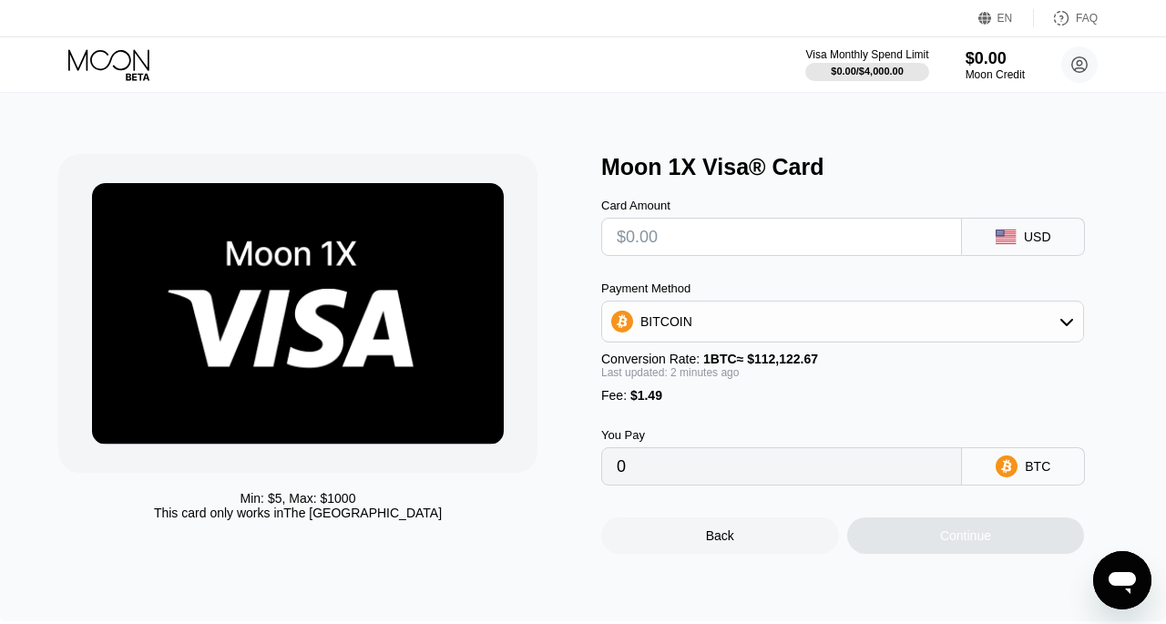
click at [688, 241] on input "text" at bounding box center [782, 237] width 330 height 36
type input "$2"
type input "0.00003113"
type input "$25"
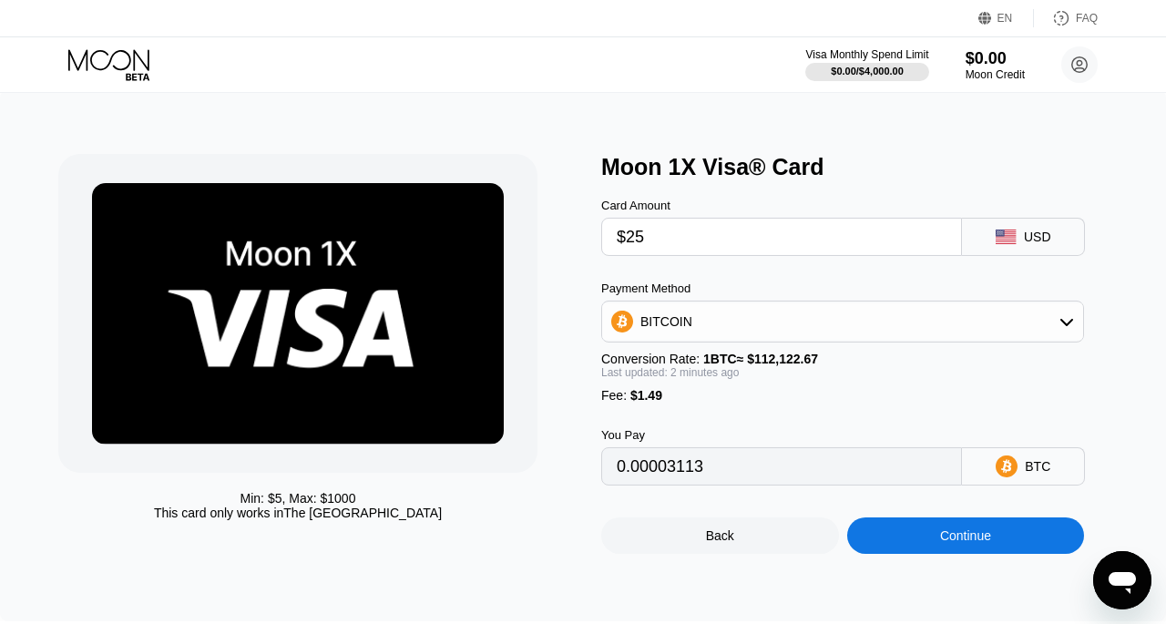
type input "0.00023626"
type input "$25"
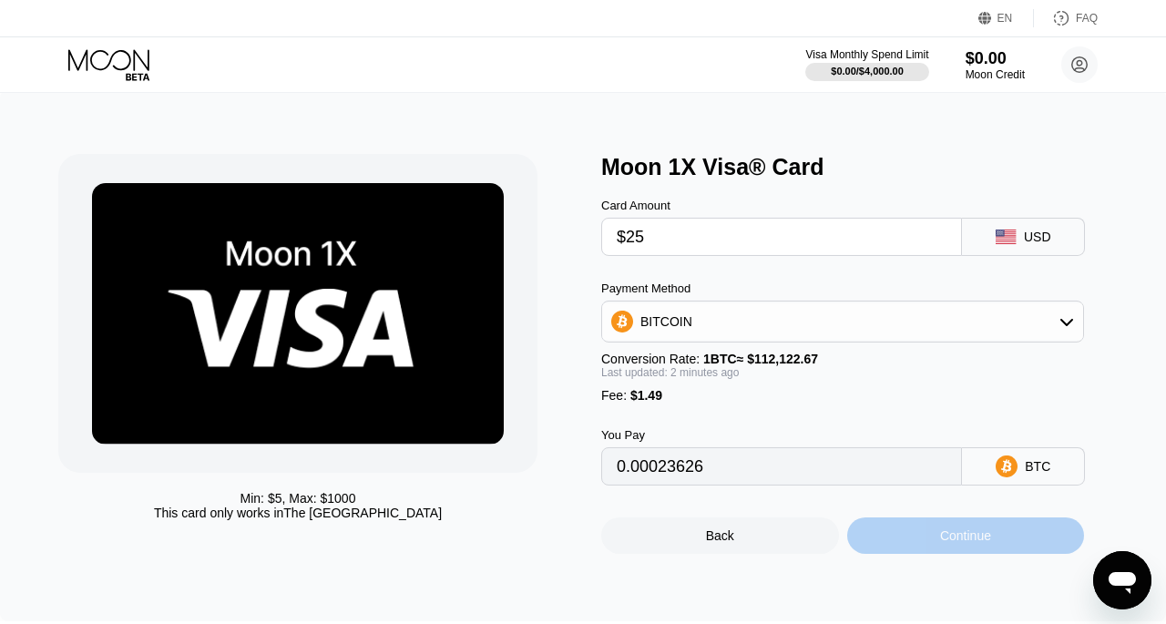
click at [935, 550] on div "Continue" at bounding box center [966, 535] width 238 height 36
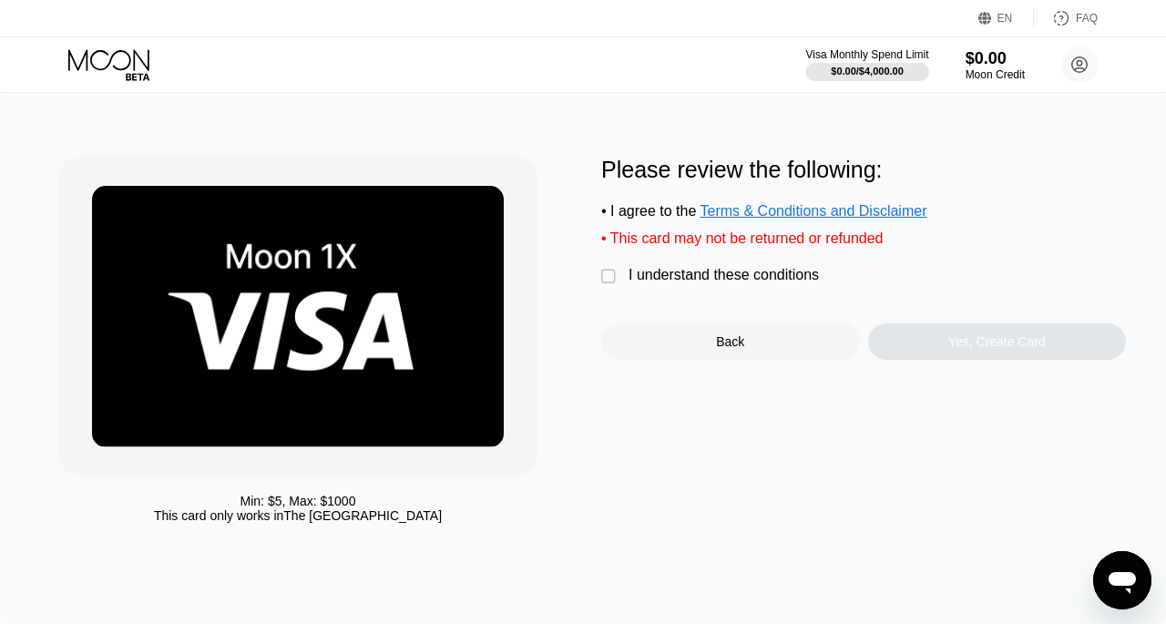
click at [601, 289] on div "Min: $ 5 , Max: $ 1000 This card only works in The United States Please review …" at bounding box center [582, 344] width 1049 height 375
click at [608, 286] on div "" at bounding box center [610, 277] width 18 height 18
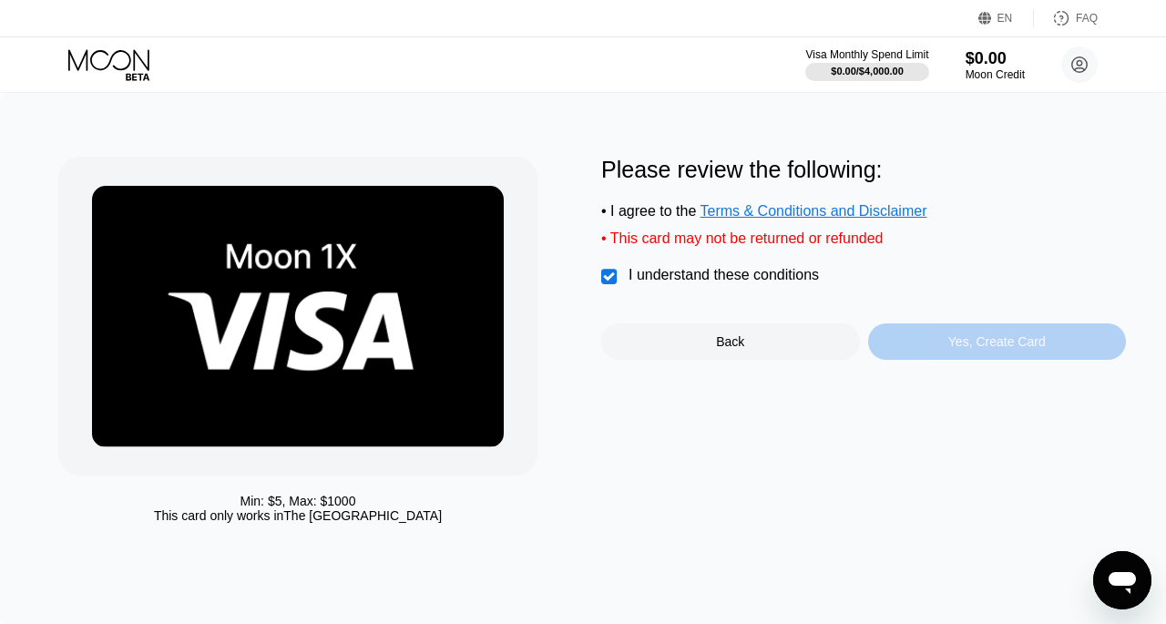
click at [958, 349] on div "Yes, Create Card" at bounding box center [996, 341] width 97 height 15
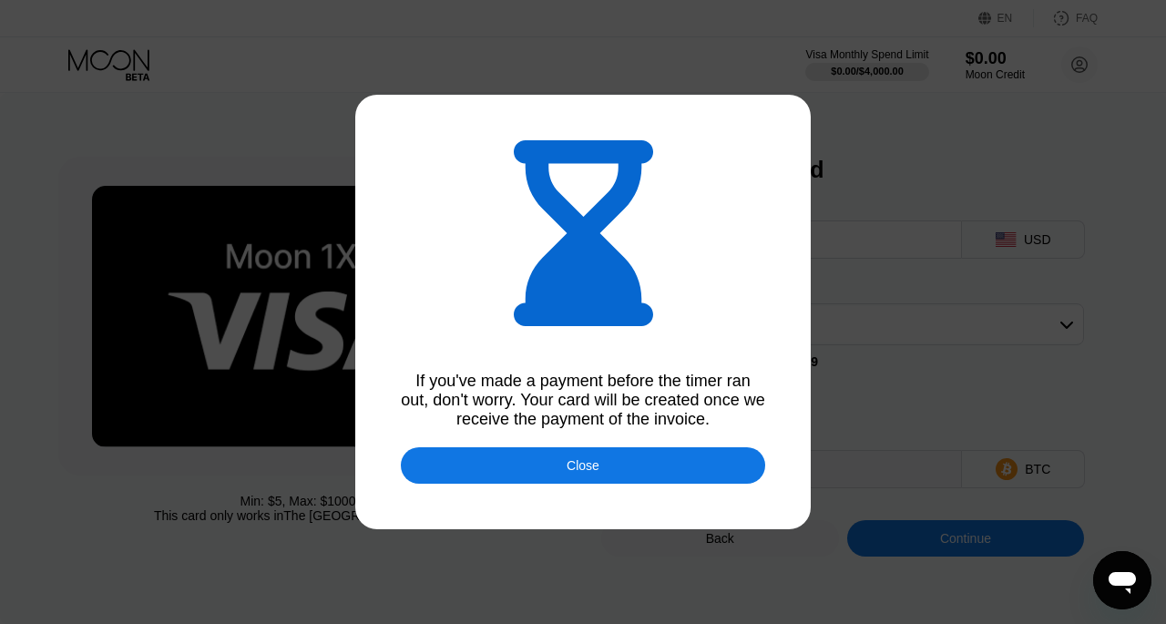
type input "0.00023601"
click at [647, 470] on div "Close" at bounding box center [583, 465] width 364 height 36
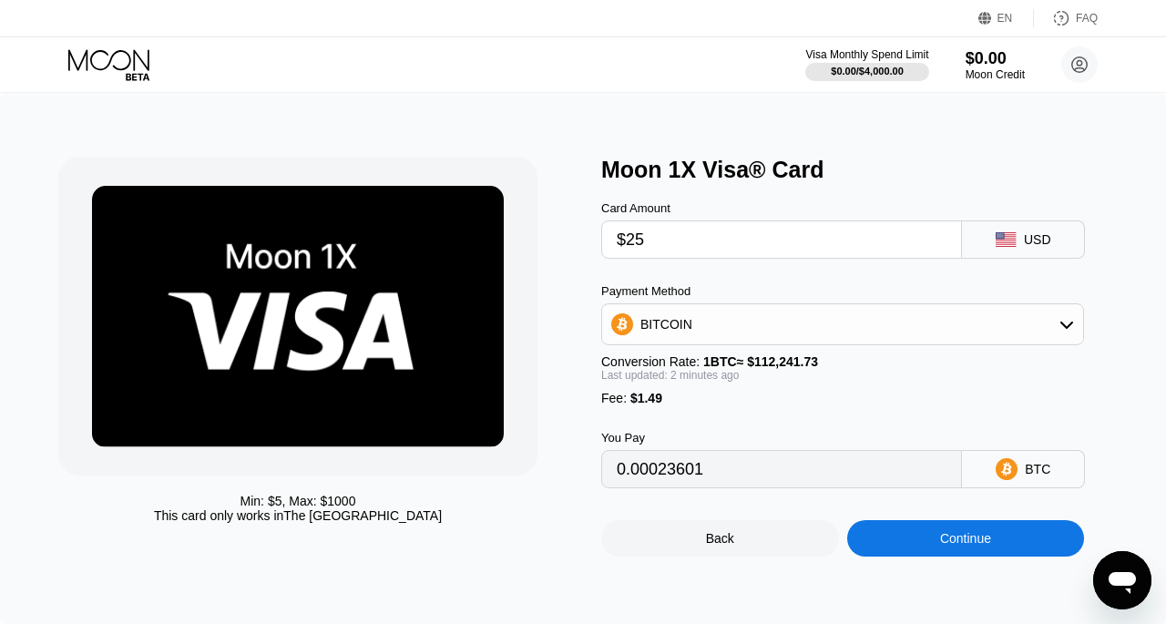
scroll to position [144, 0]
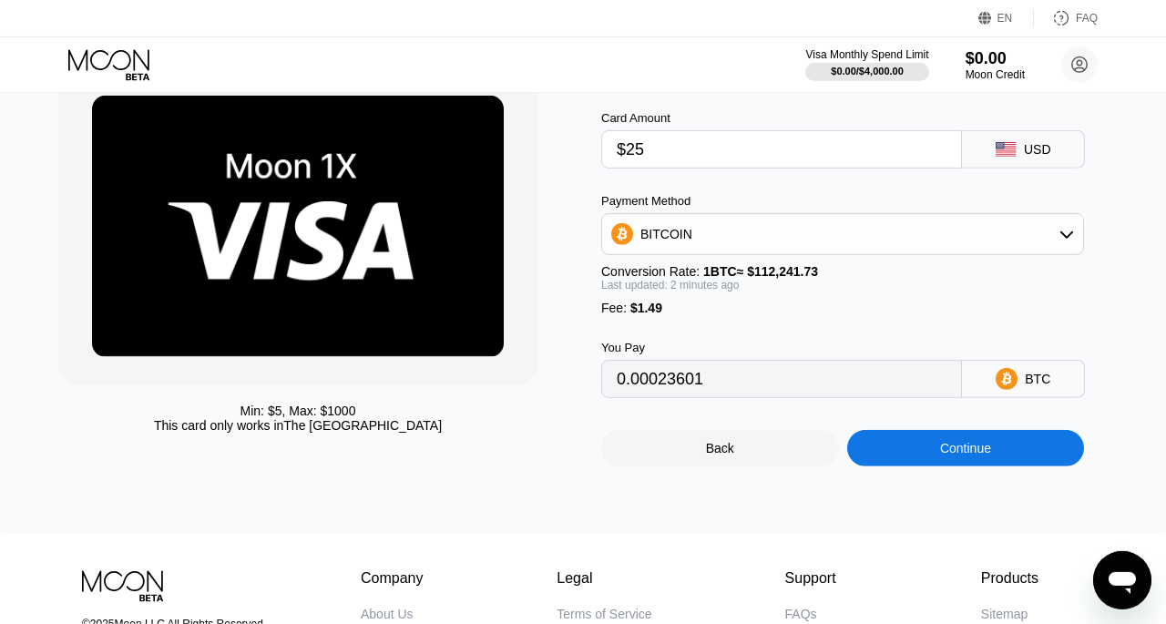
scroll to position [84, 0]
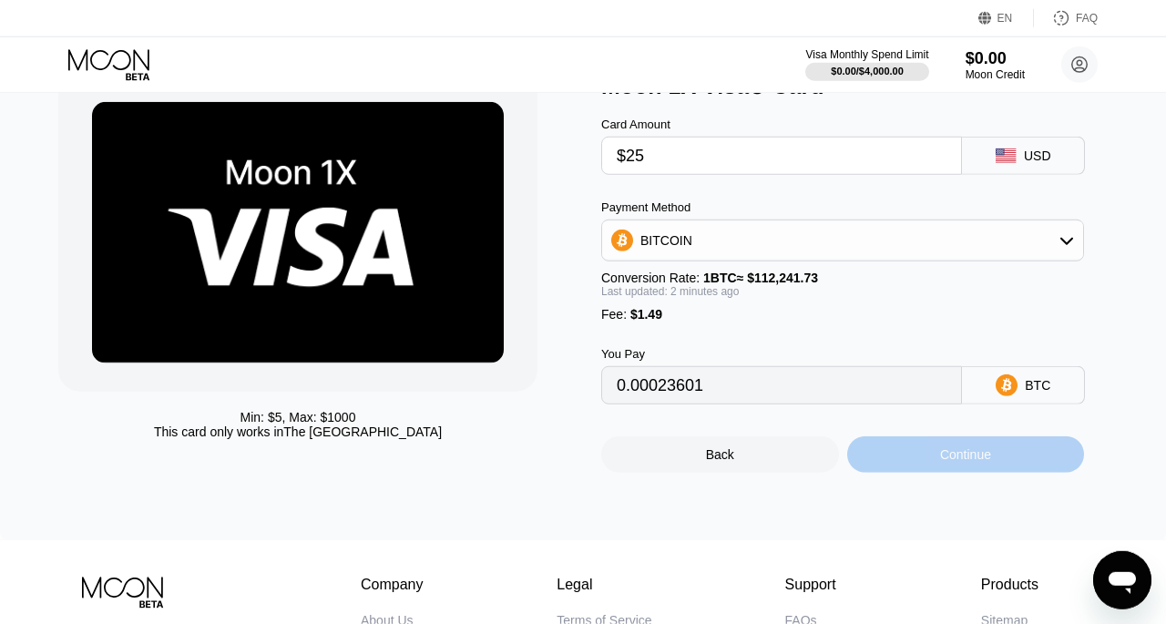
click at [958, 462] on div "Continue" at bounding box center [965, 454] width 51 height 15
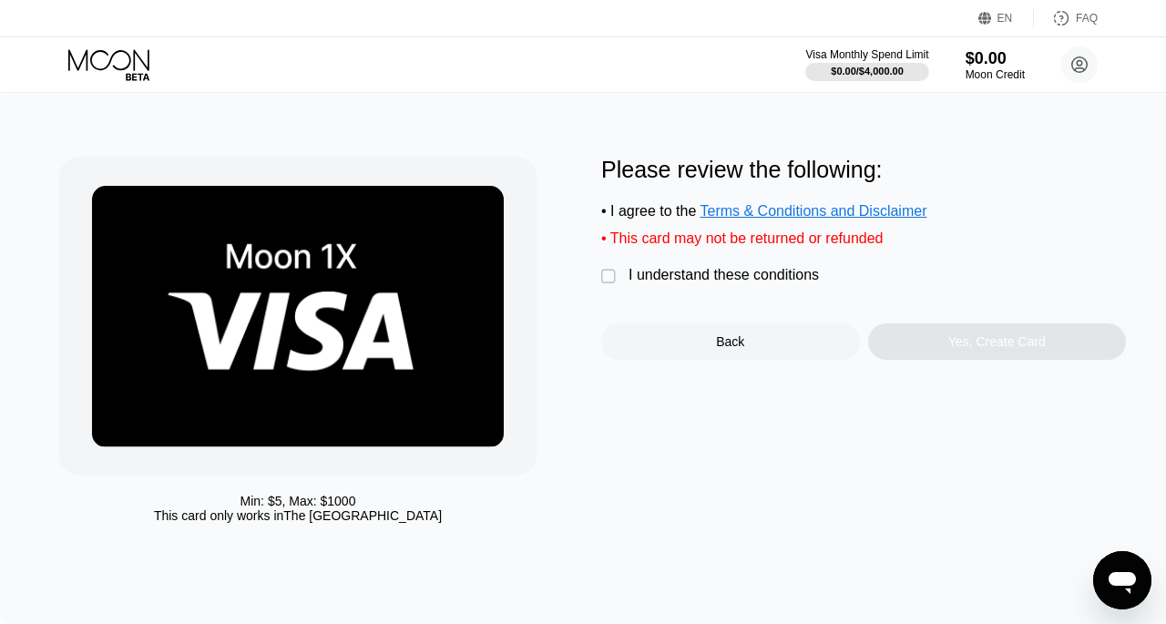
click at [608, 286] on div "" at bounding box center [610, 277] width 18 height 18
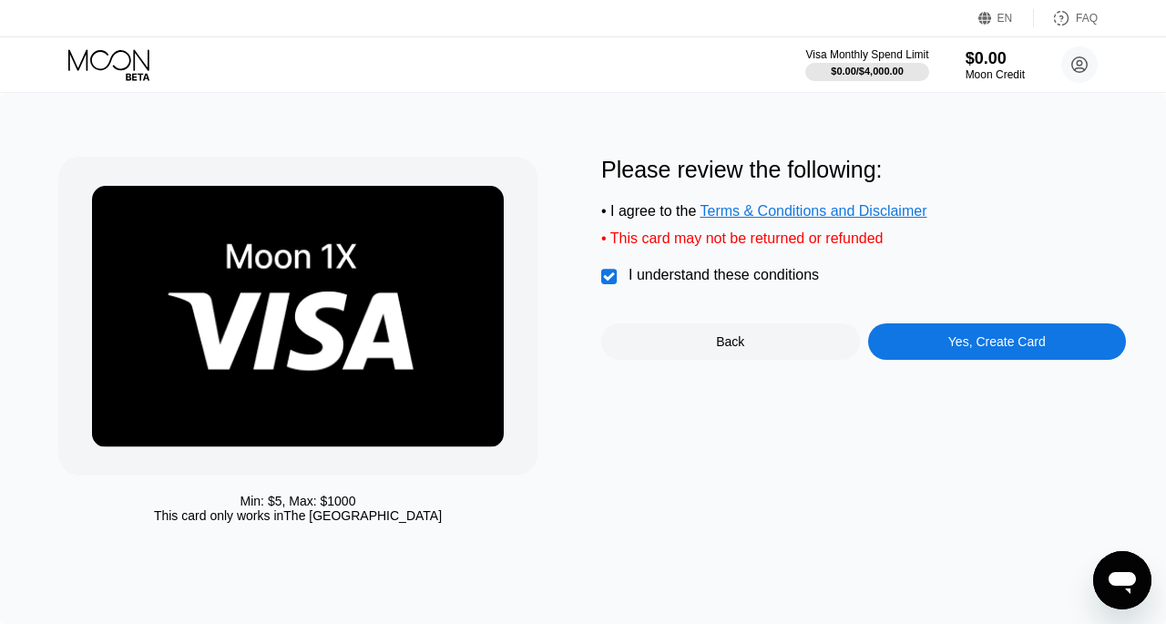
click at [117, 57] on icon at bounding box center [110, 65] width 85 height 32
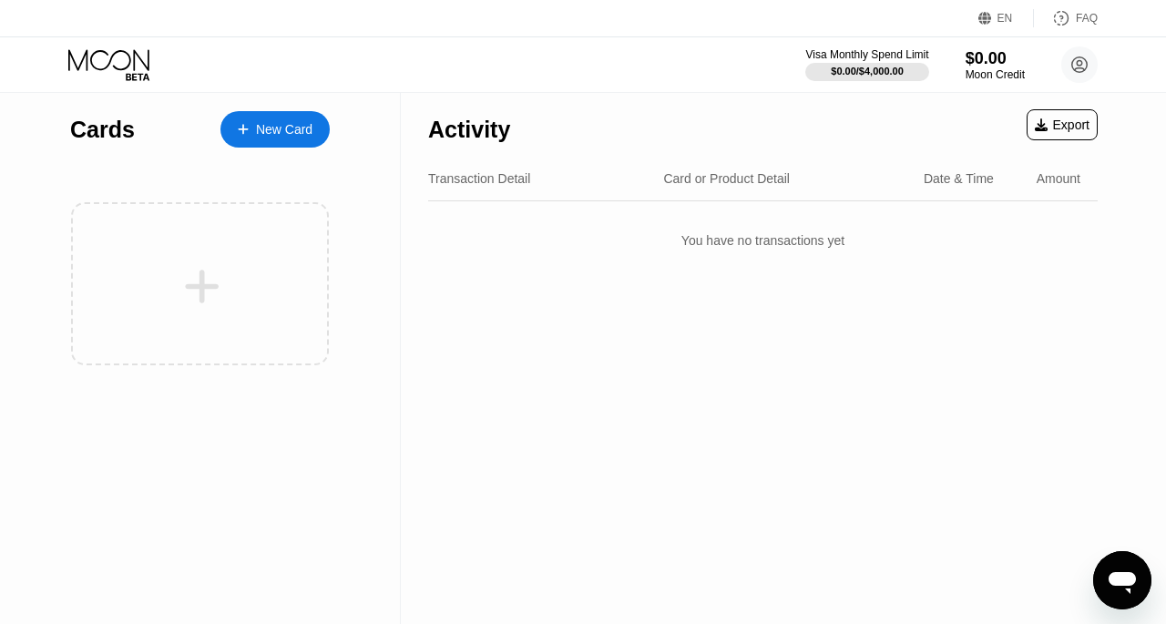
click at [281, 127] on div "New Card" at bounding box center [284, 129] width 56 height 15
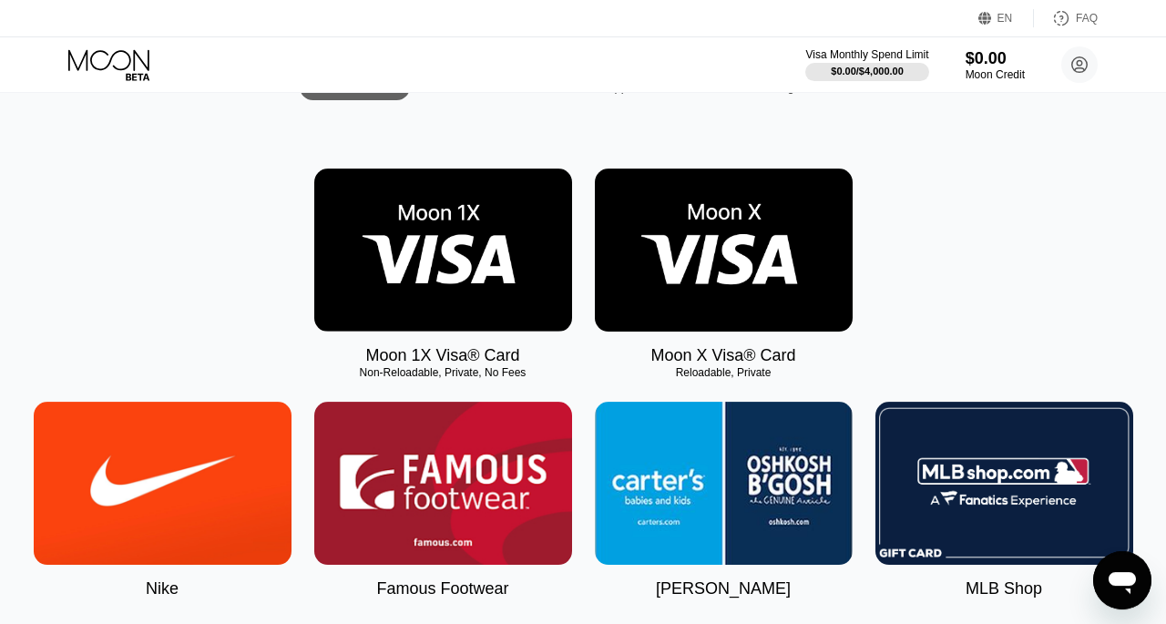
scroll to position [218, 0]
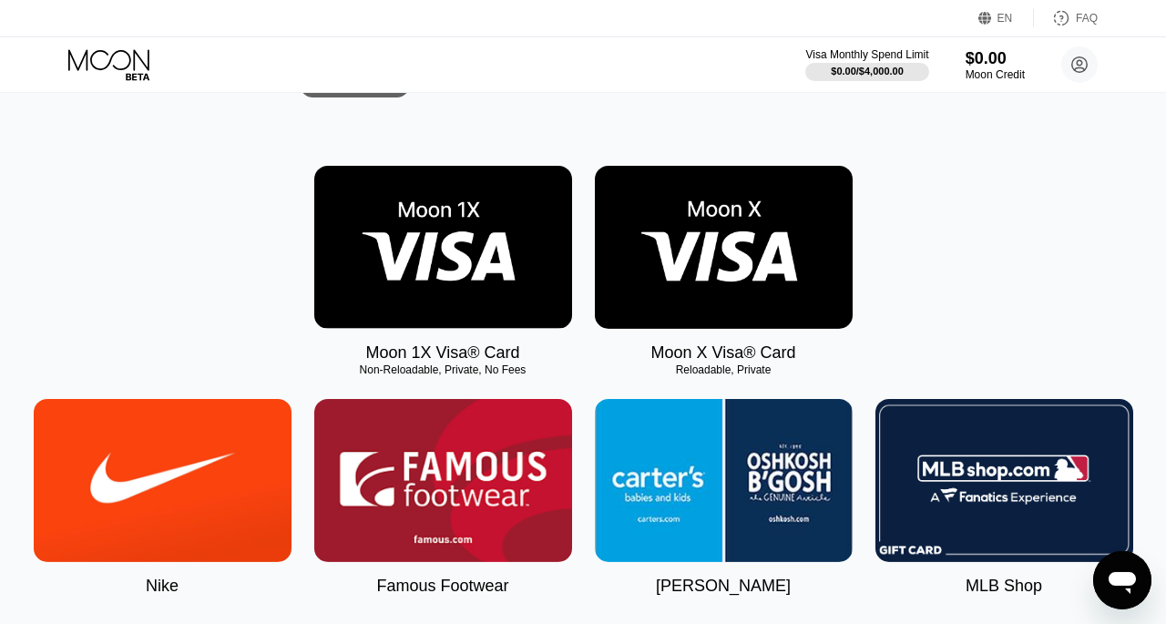
click at [449, 247] on img at bounding box center [443, 247] width 258 height 163
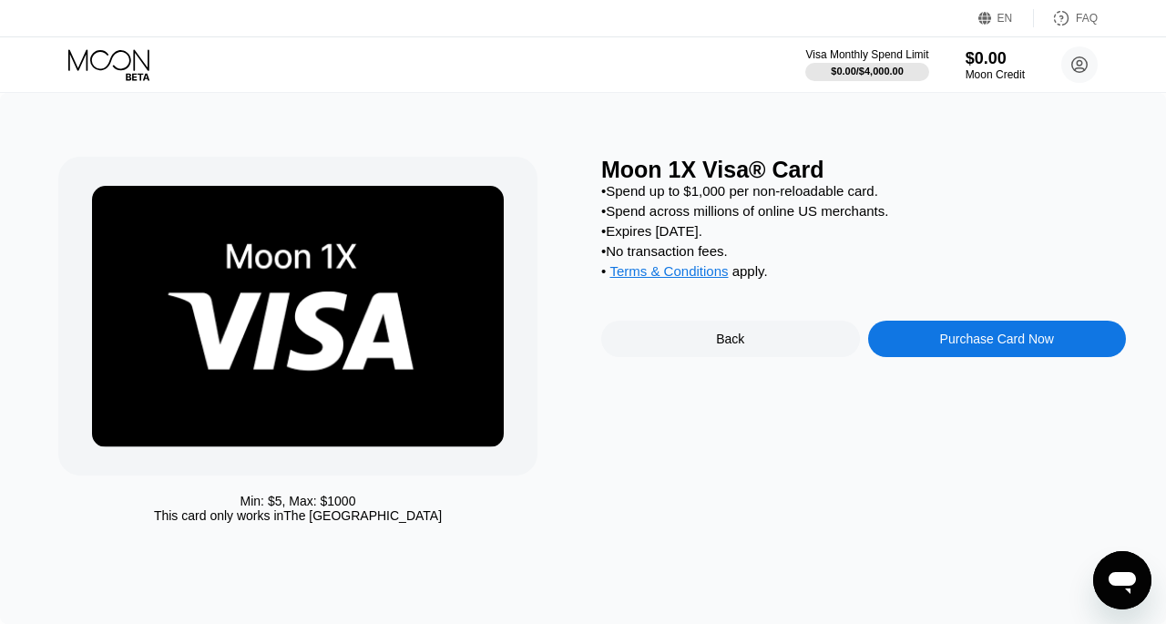
click at [978, 346] on div "Purchase Card Now" at bounding box center [997, 339] width 114 height 15
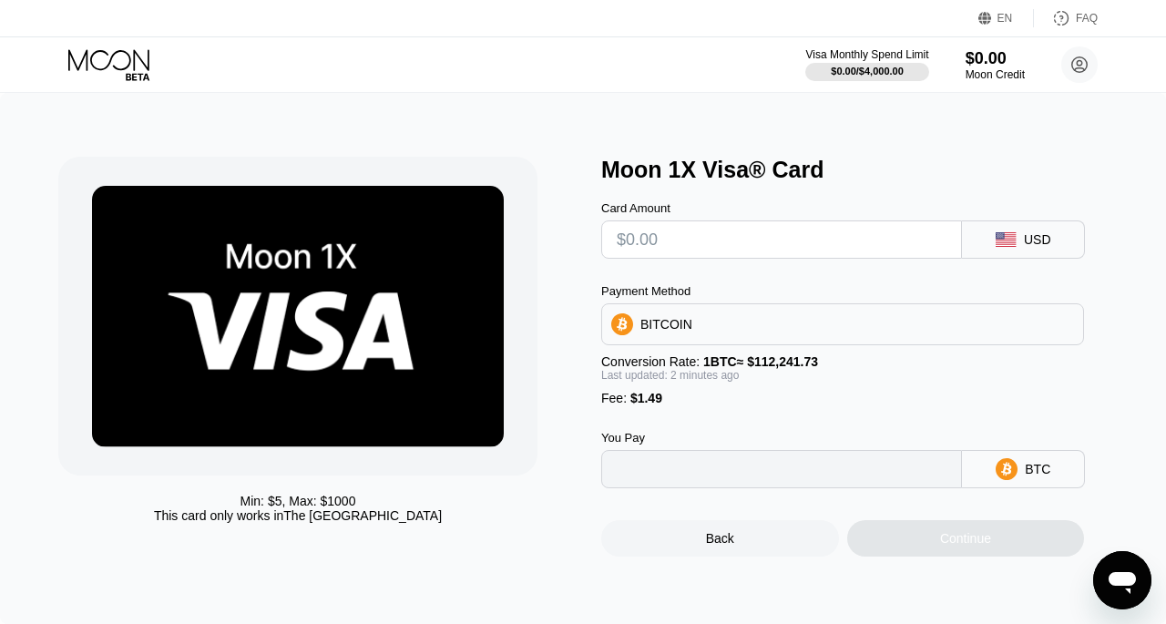
type input "0"
click at [779, 250] on input "text" at bounding box center [782, 239] width 330 height 36
type input "$2"
type input "0.00003110"
type input "$25"
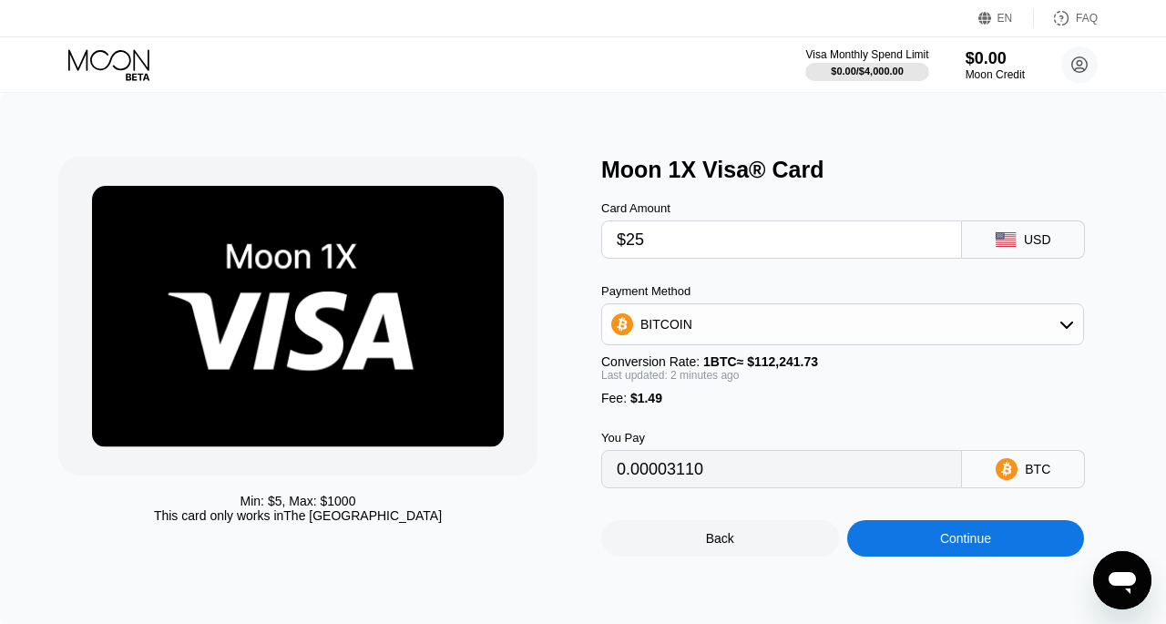
type input "0.00023601"
type input "$25"
click at [924, 557] on div "Continue" at bounding box center [966, 538] width 238 height 36
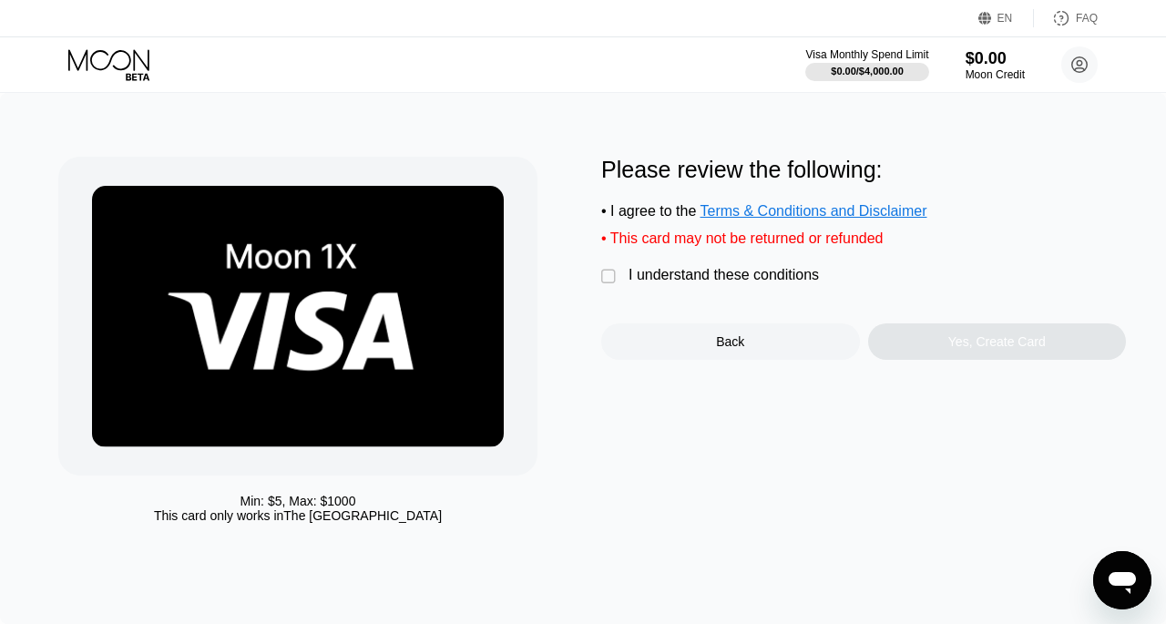
click at [606, 286] on div "" at bounding box center [610, 277] width 18 height 18
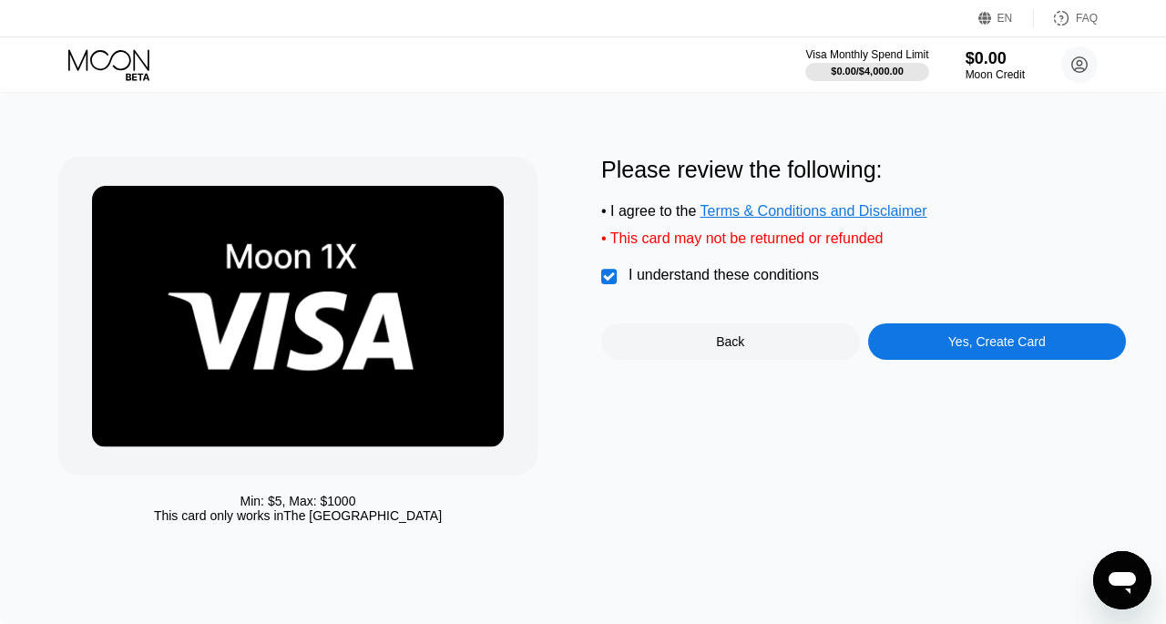
click at [986, 349] on div "Yes, Create Card" at bounding box center [996, 341] width 97 height 15
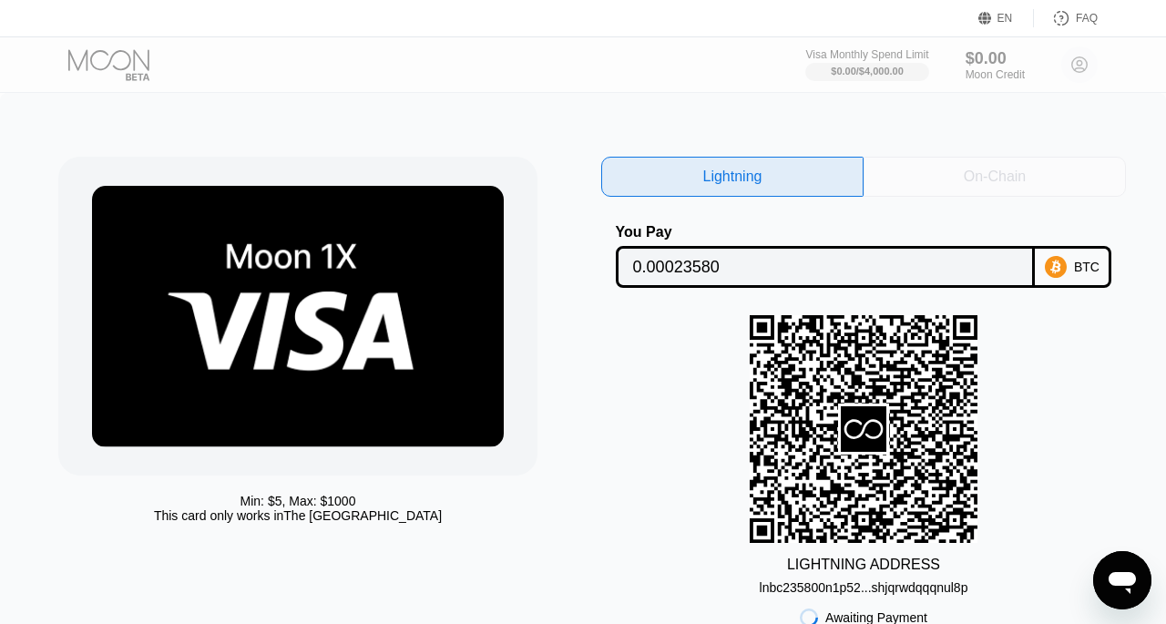
click at [988, 172] on div "On-Chain" at bounding box center [995, 177] width 62 height 18
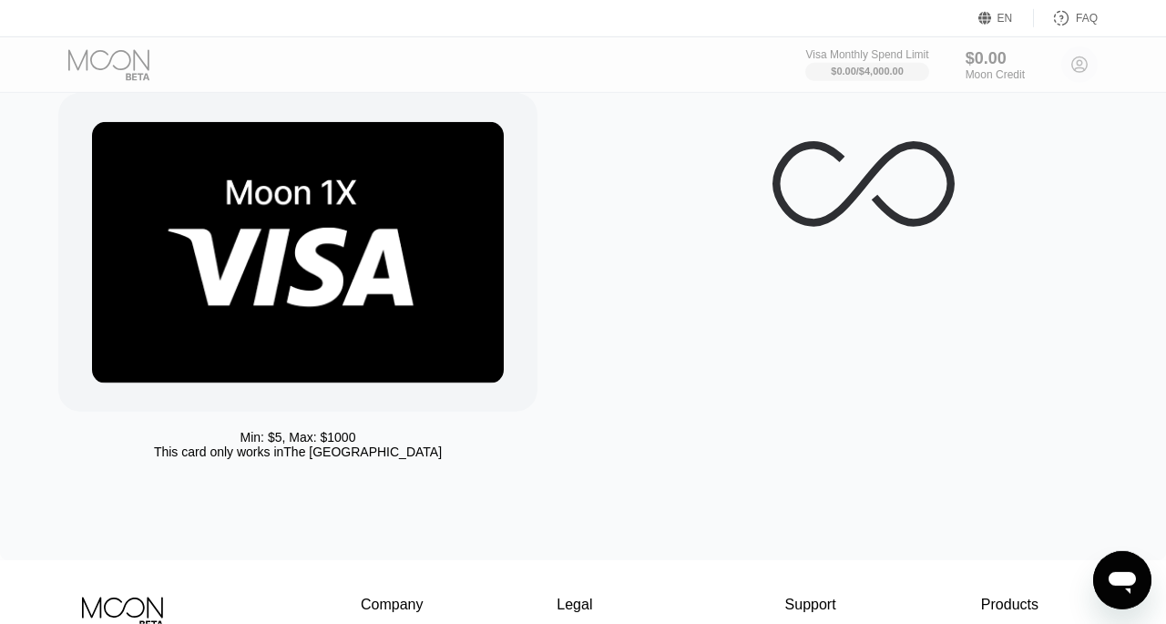
scroll to position [63, 0]
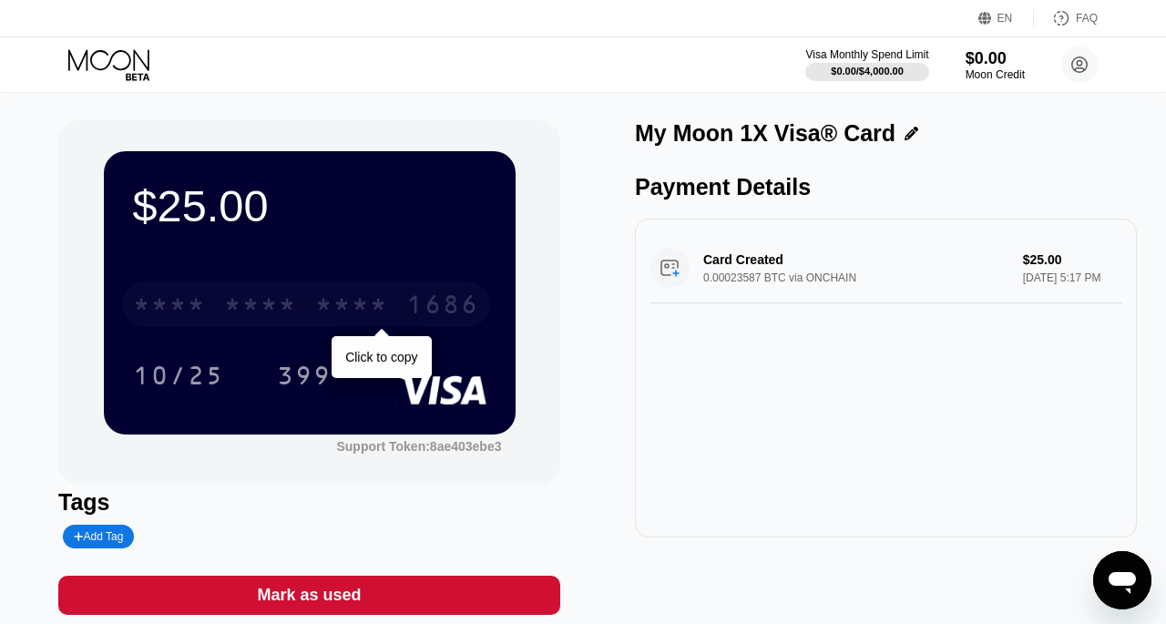
click at [380, 302] on div "* * * *" at bounding box center [351, 306] width 73 height 29
